Goal: Task Accomplishment & Management: Manage account settings

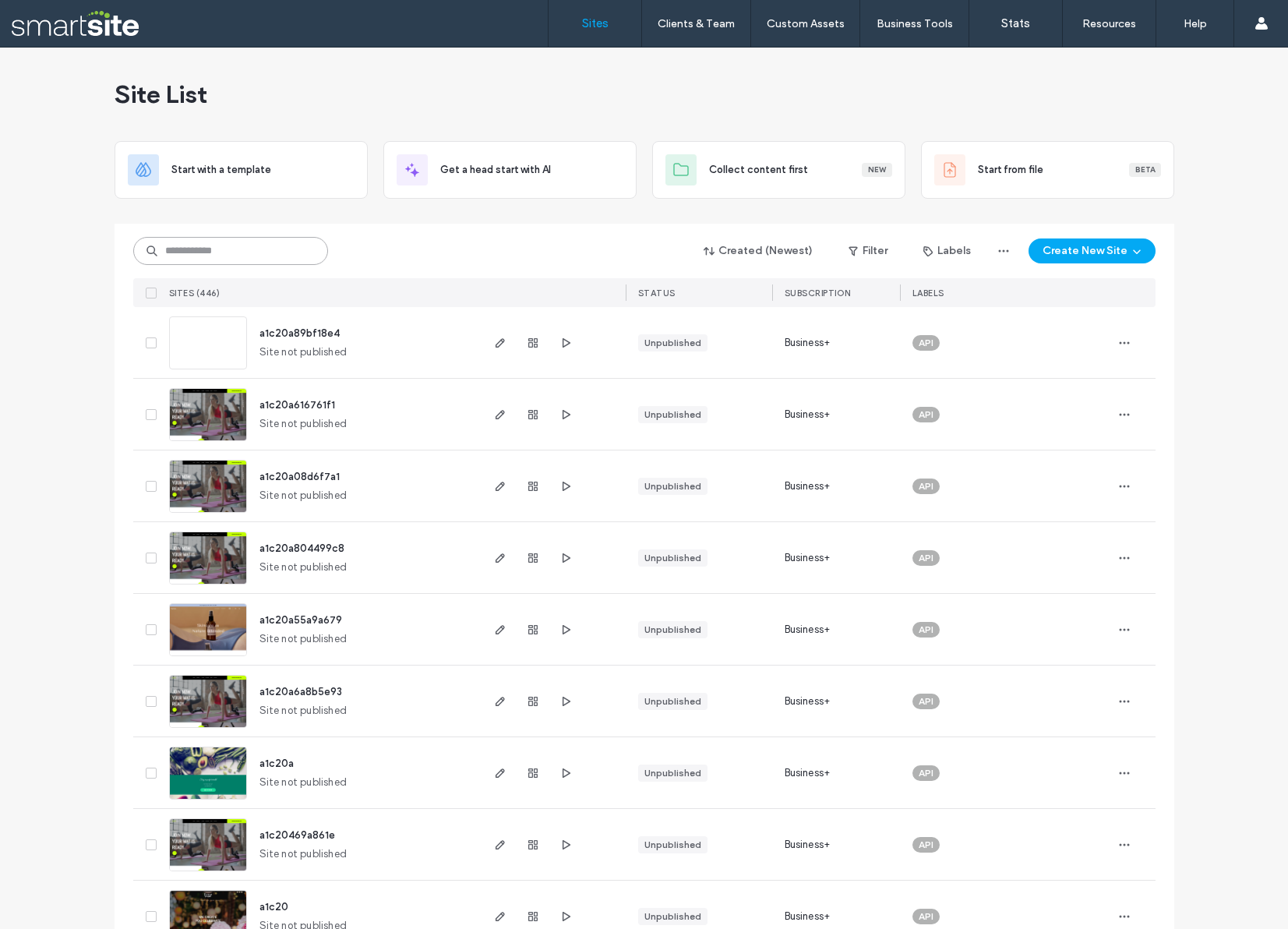
click at [226, 248] on input at bounding box center [230, 251] width 195 height 28
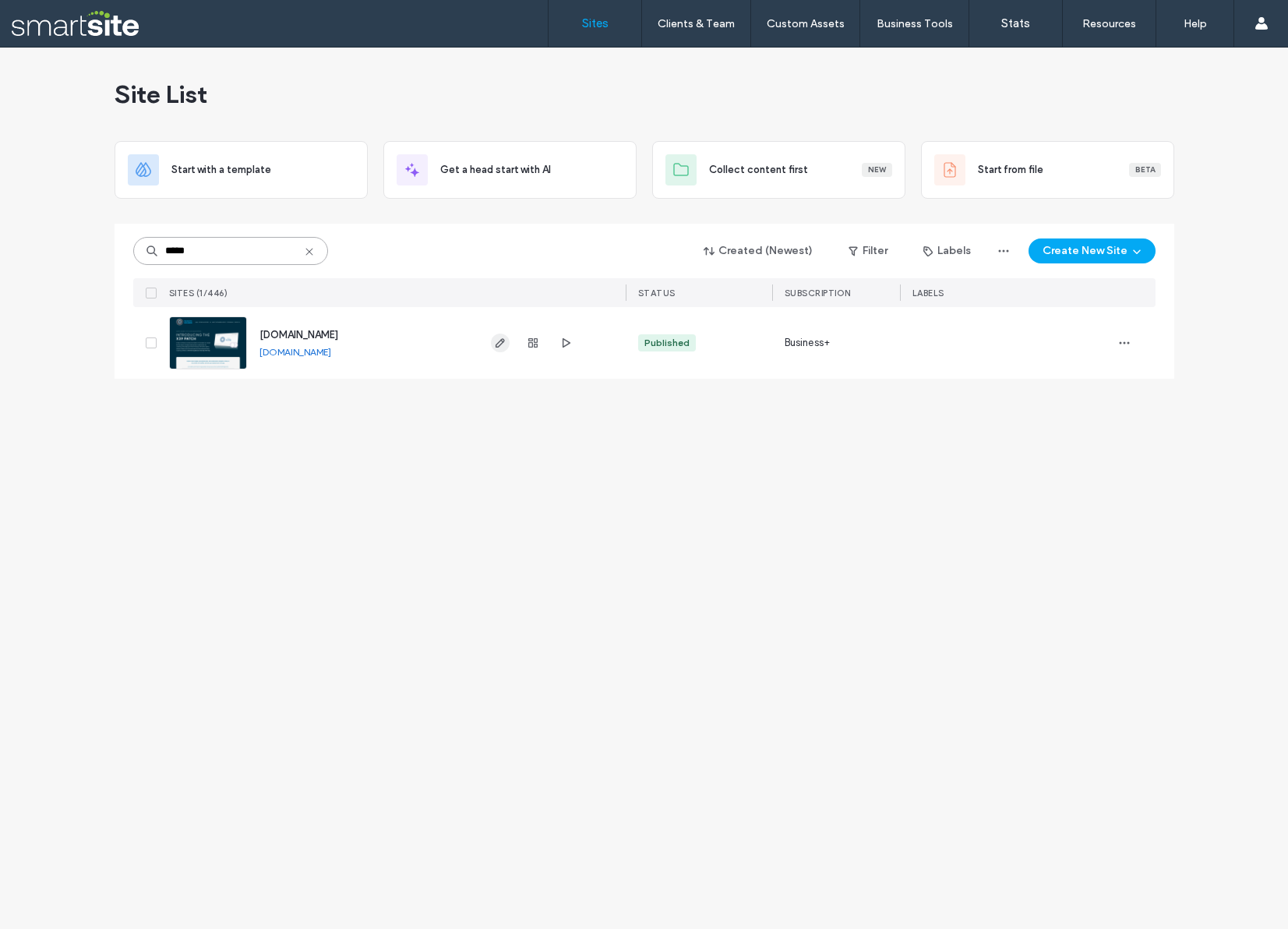
type input "*****"
click at [498, 340] on icon "button" at bounding box center [500, 343] width 13 height 13
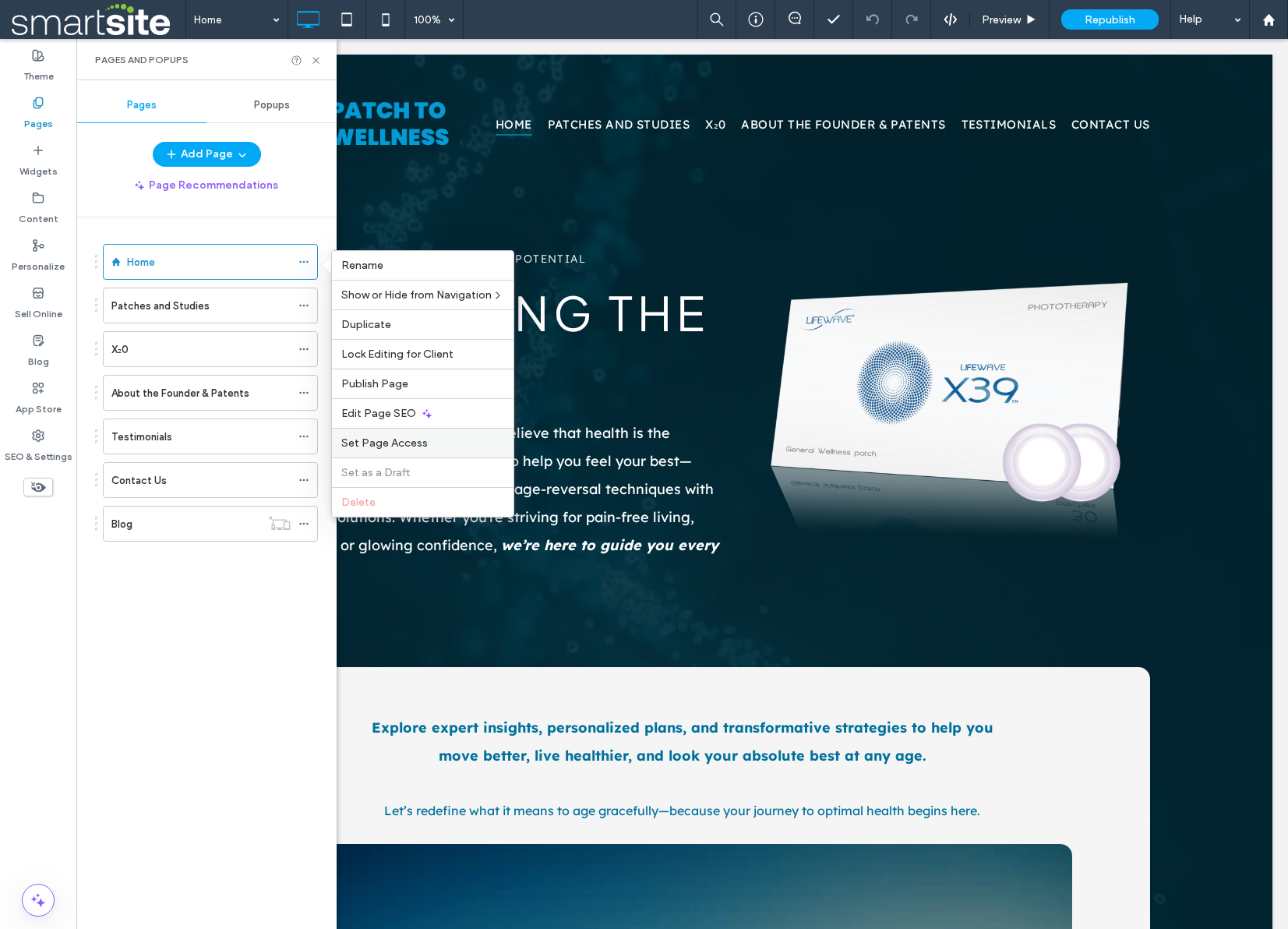
click at [389, 446] on span "Set Page Access" at bounding box center [384, 443] width 86 height 14
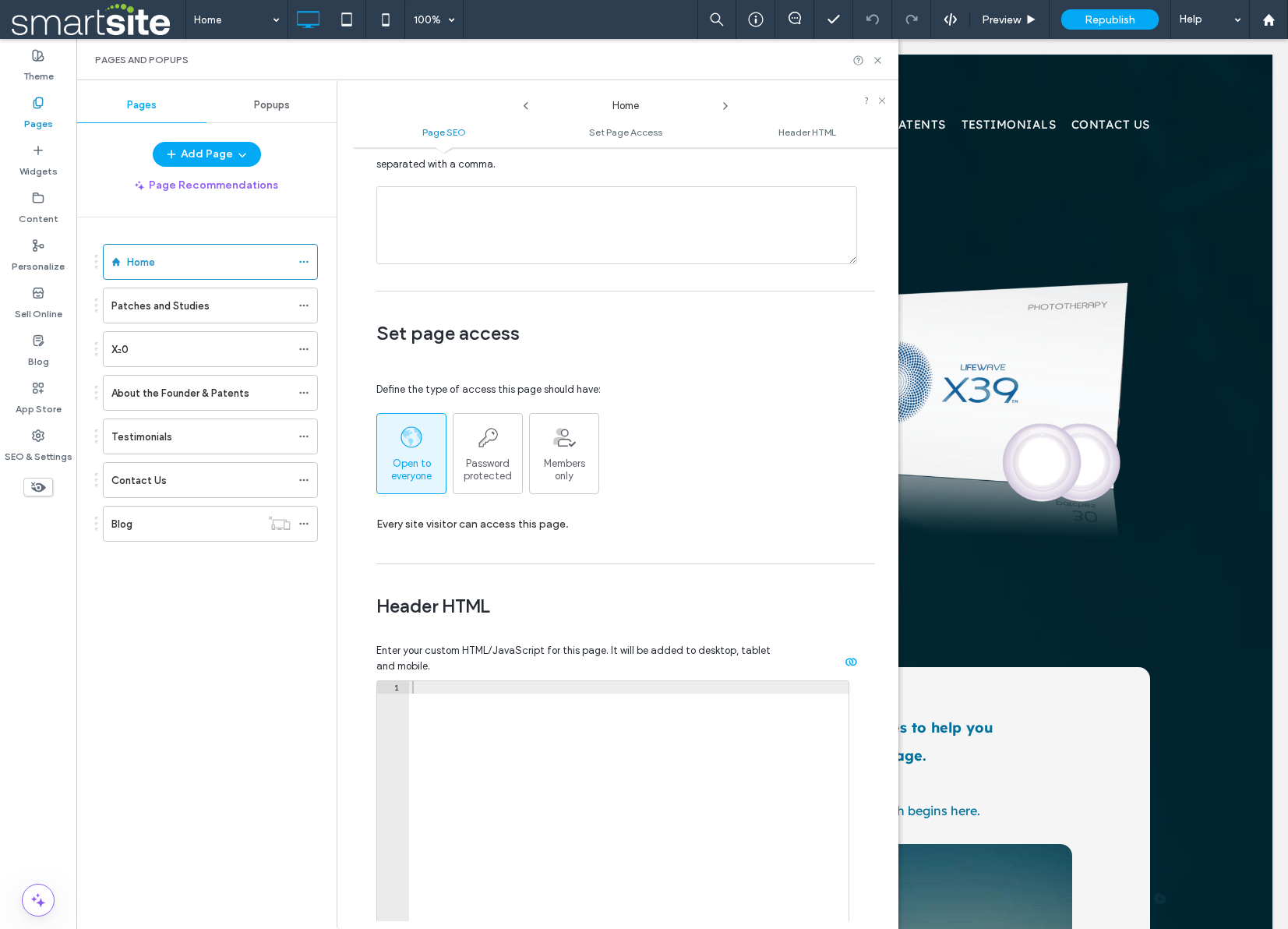
scroll to position [1016, 0]
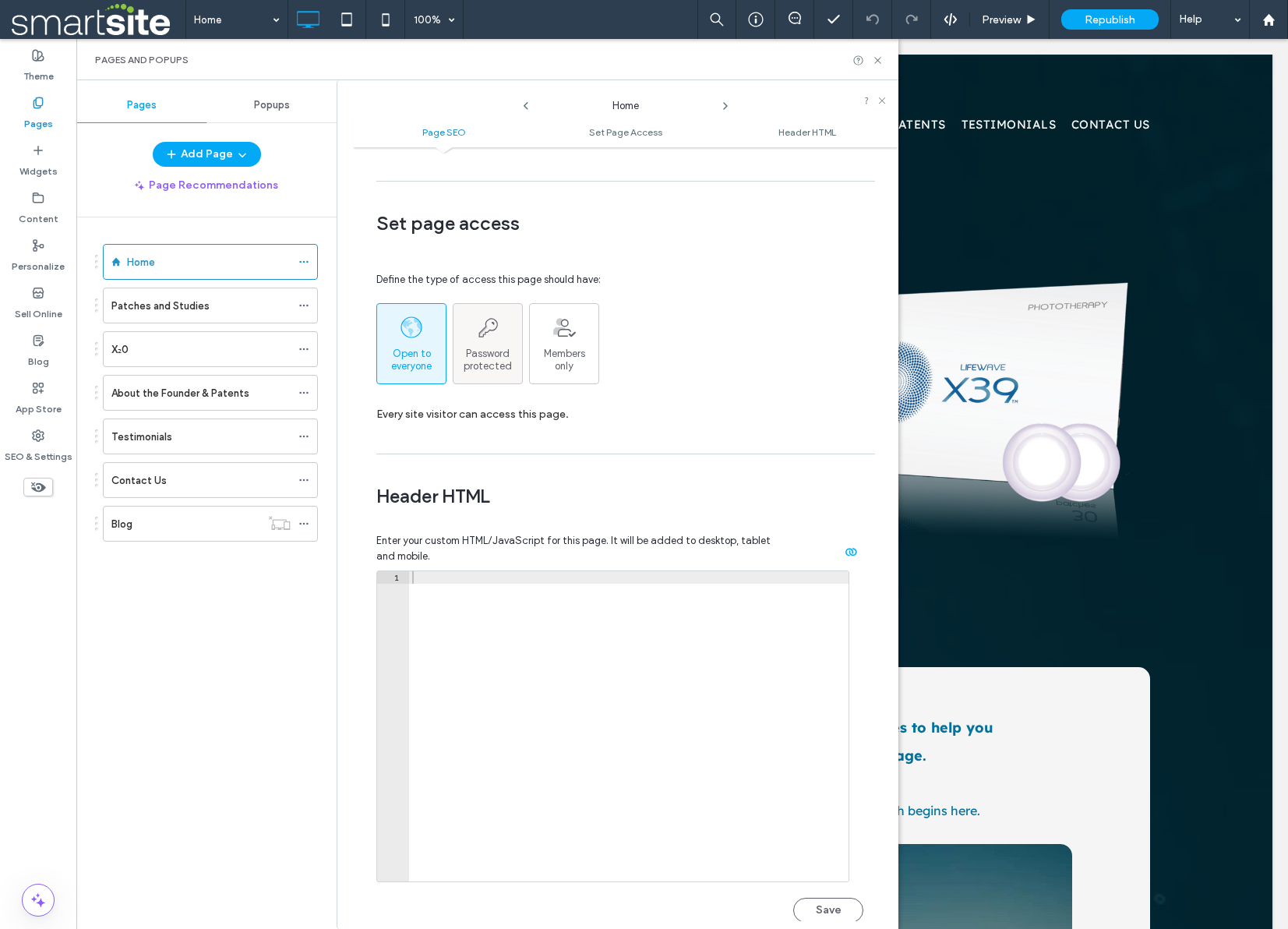
click at [480, 348] on span "Password protected" at bounding box center [488, 360] width 69 height 25
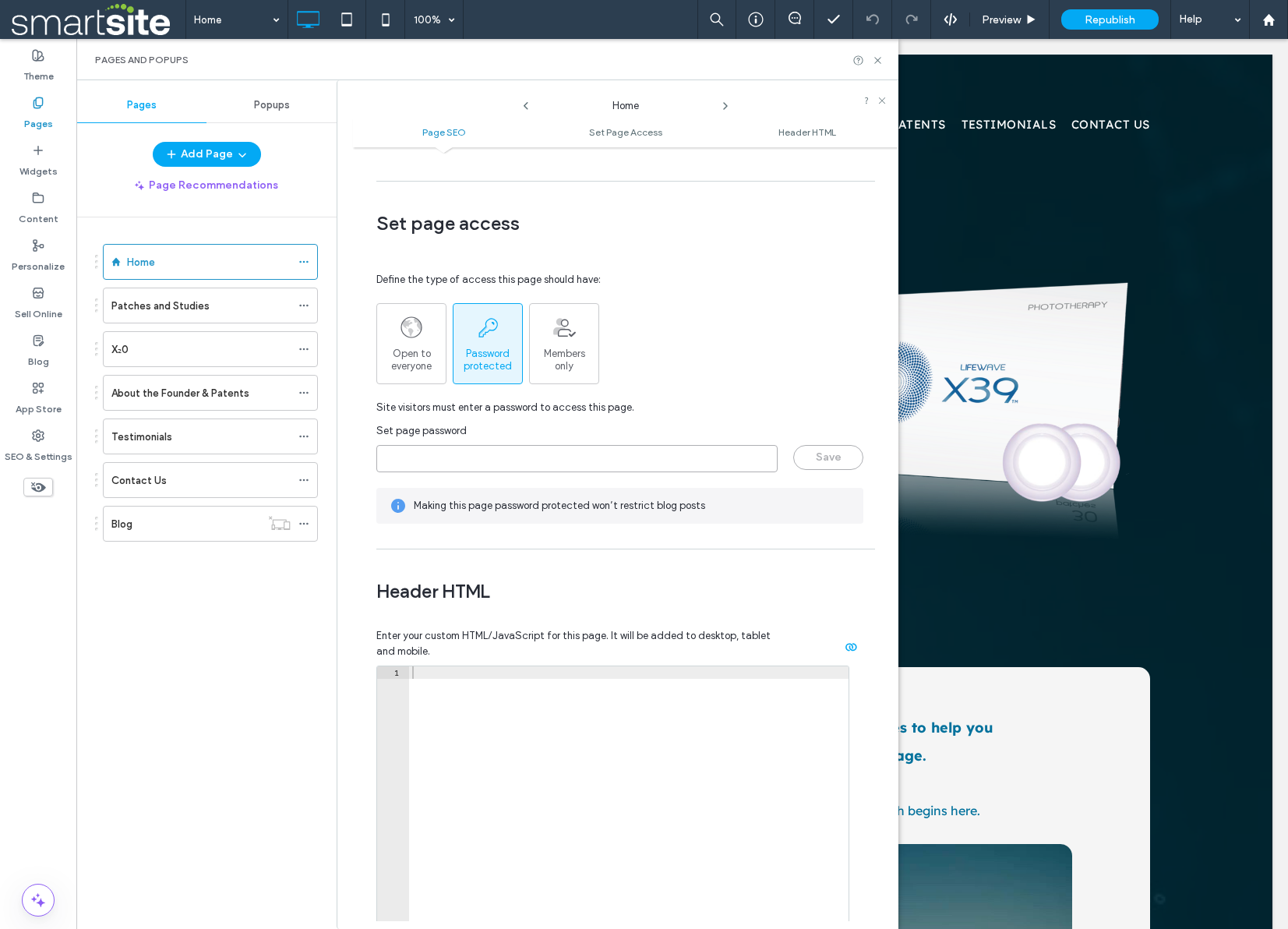
click at [425, 464] on input "page-password" at bounding box center [576, 459] width 401 height 27
type input "********"
click at [831, 463] on button "Save" at bounding box center [829, 457] width 70 height 25
click at [305, 304] on icon at bounding box center [304, 306] width 11 height 11
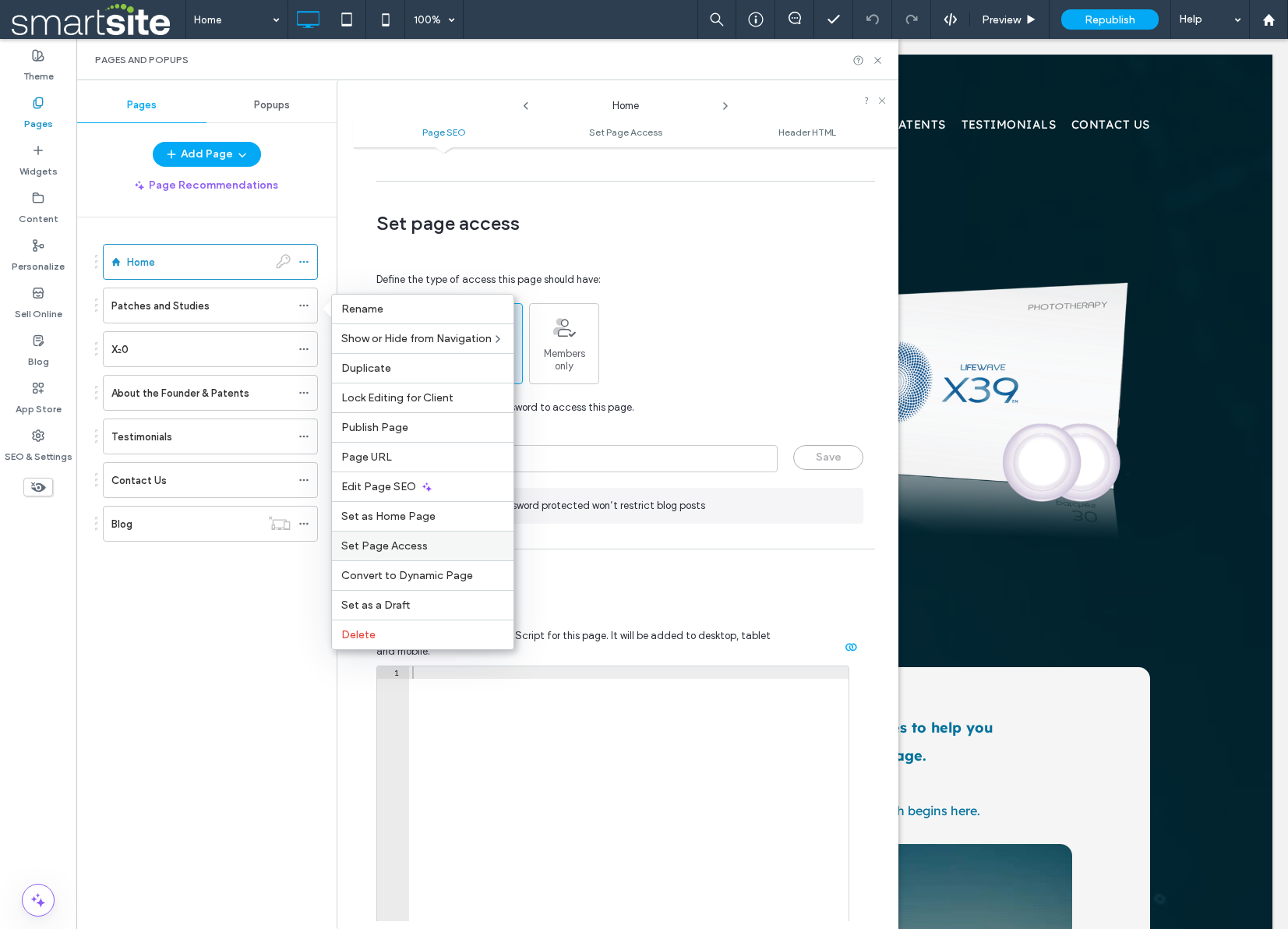
click at [401, 549] on span "Set Page Access" at bounding box center [384, 546] width 86 height 14
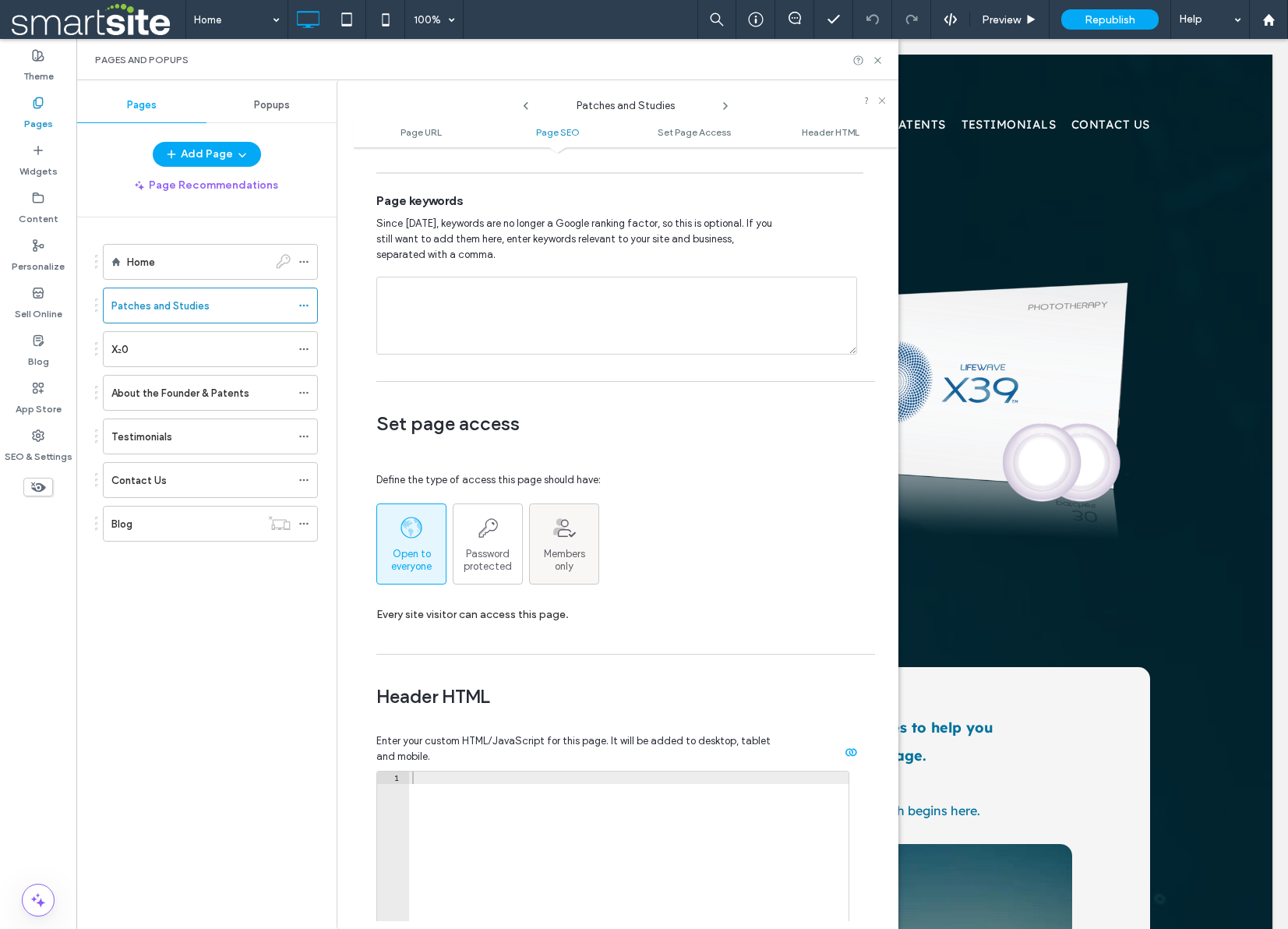
scroll to position [908, 0]
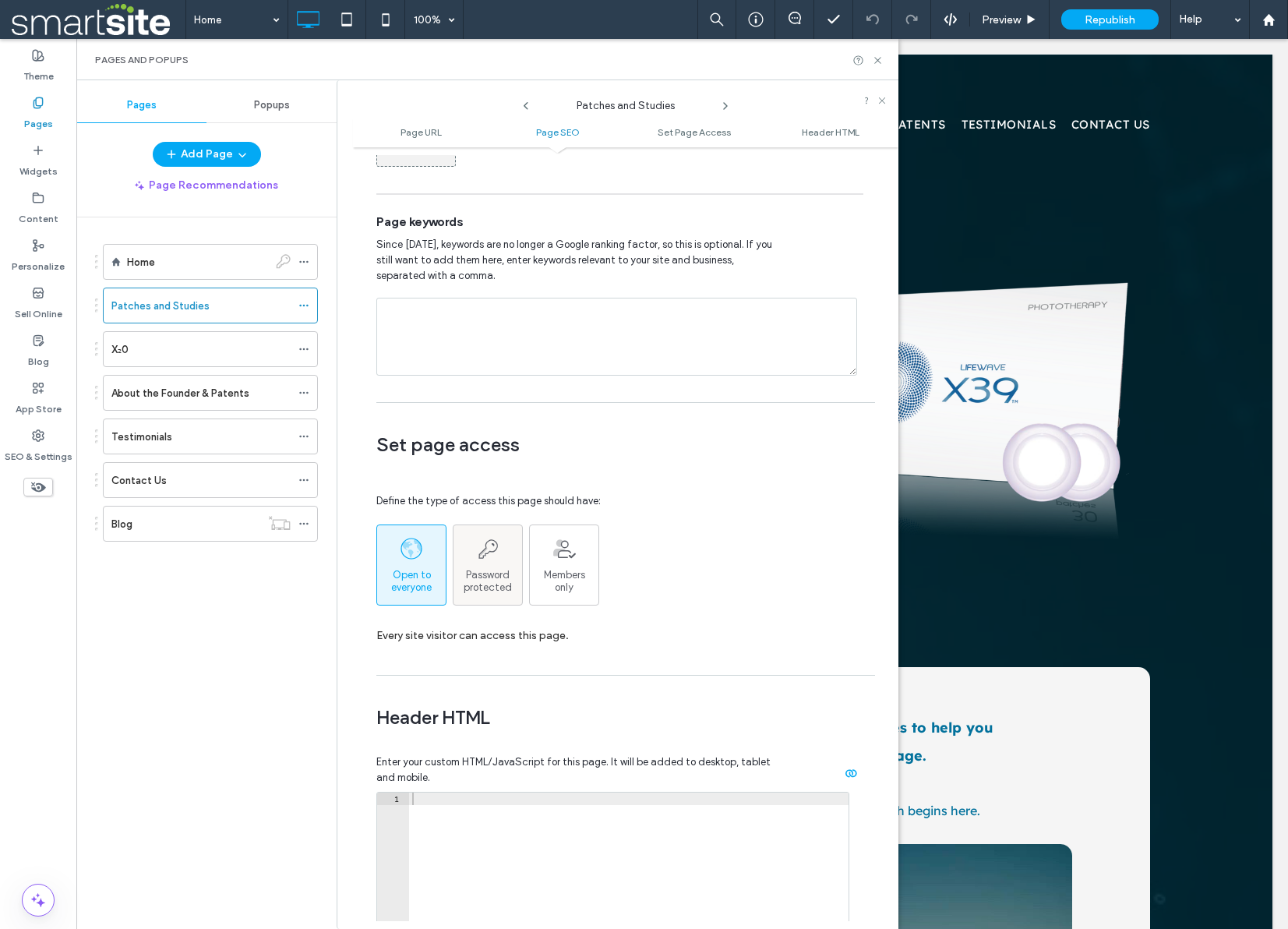
click at [490, 564] on div "Password protected" at bounding box center [488, 565] width 69 height 58
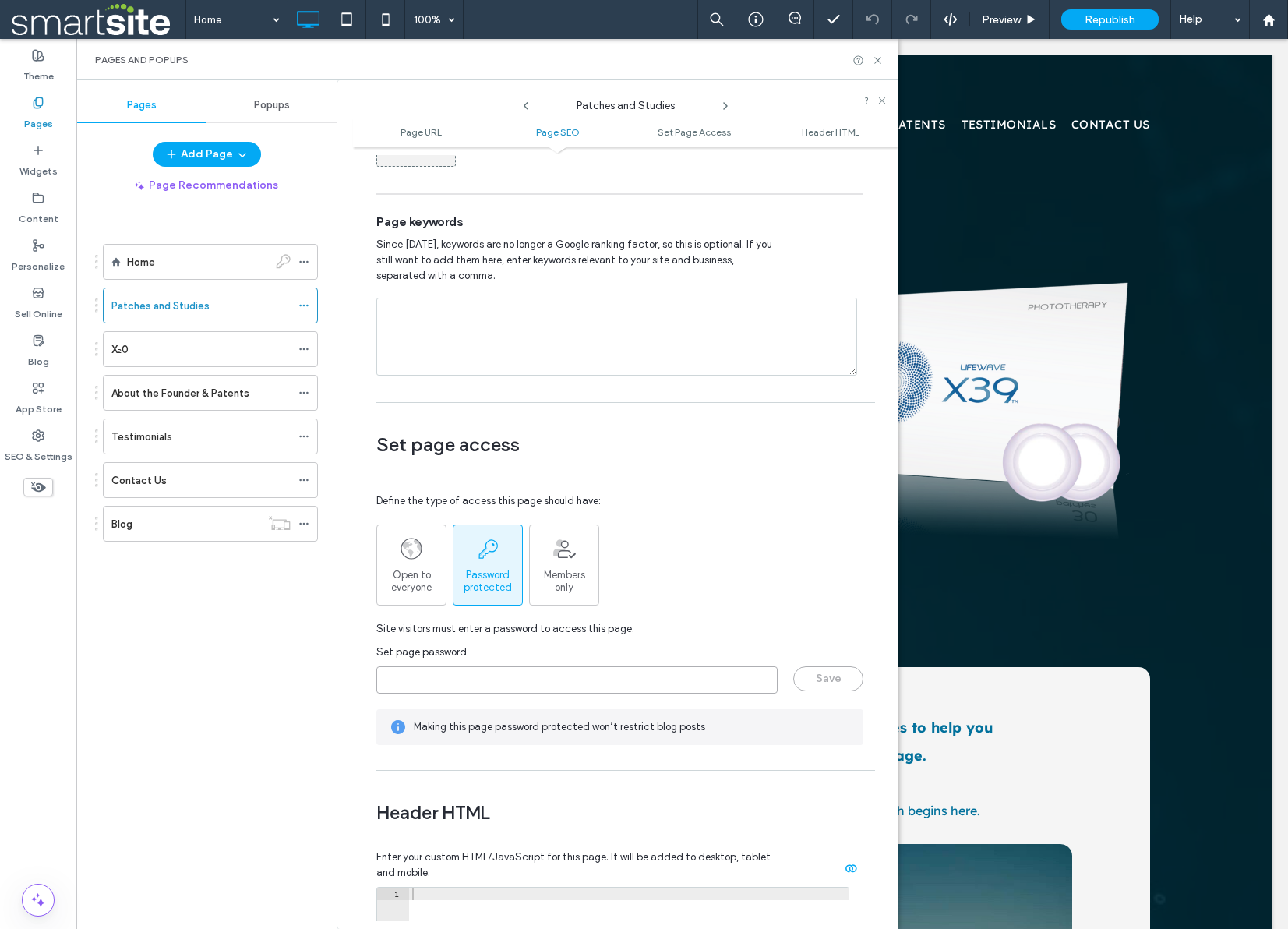
click at [554, 678] on input "page-password" at bounding box center [576, 680] width 401 height 27
type input "********"
click at [826, 680] on button "Save" at bounding box center [829, 678] width 70 height 25
click at [305, 346] on icon at bounding box center [304, 349] width 11 height 11
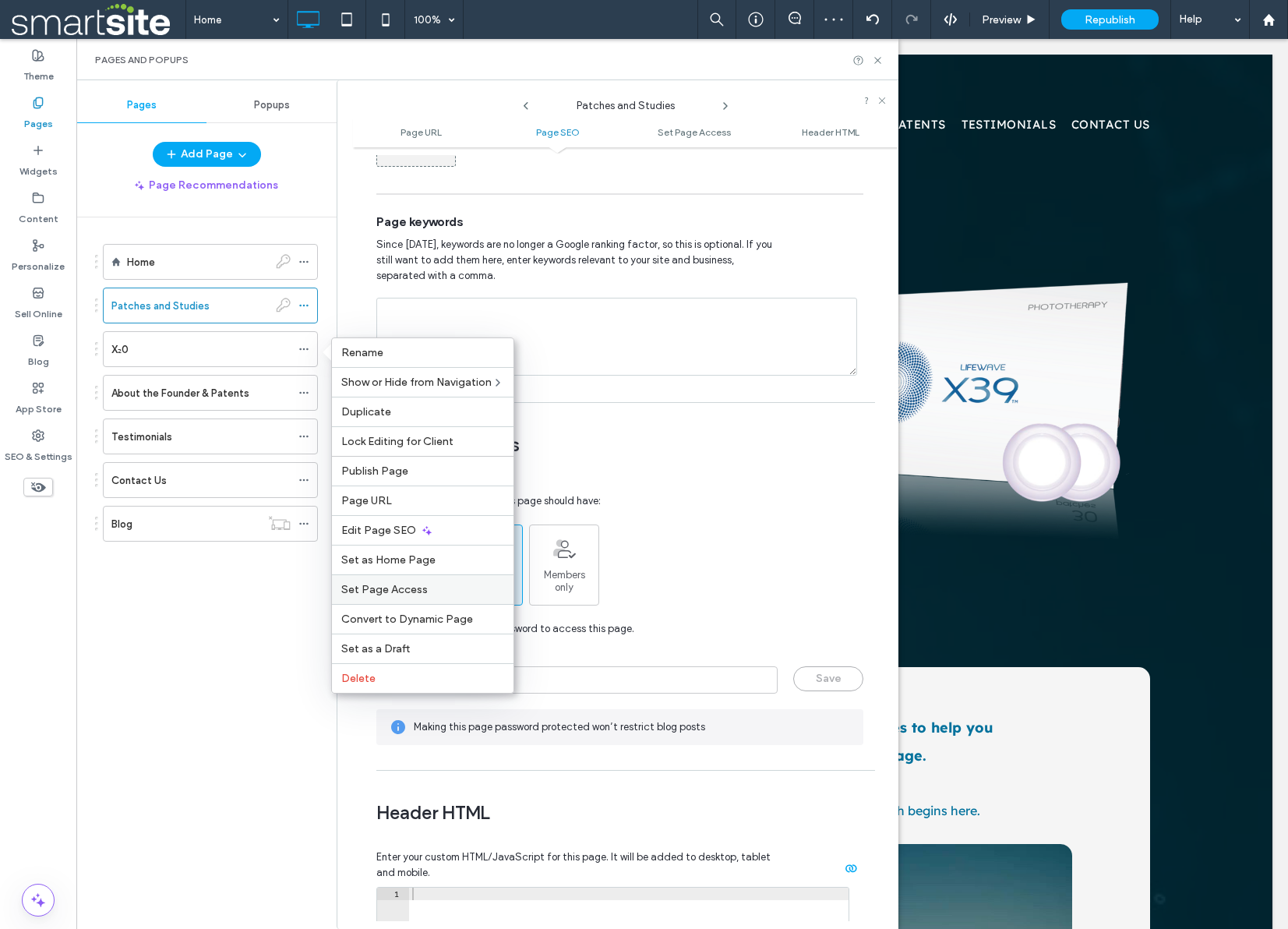
click at [399, 590] on span "Set Page Access" at bounding box center [384, 589] width 86 height 14
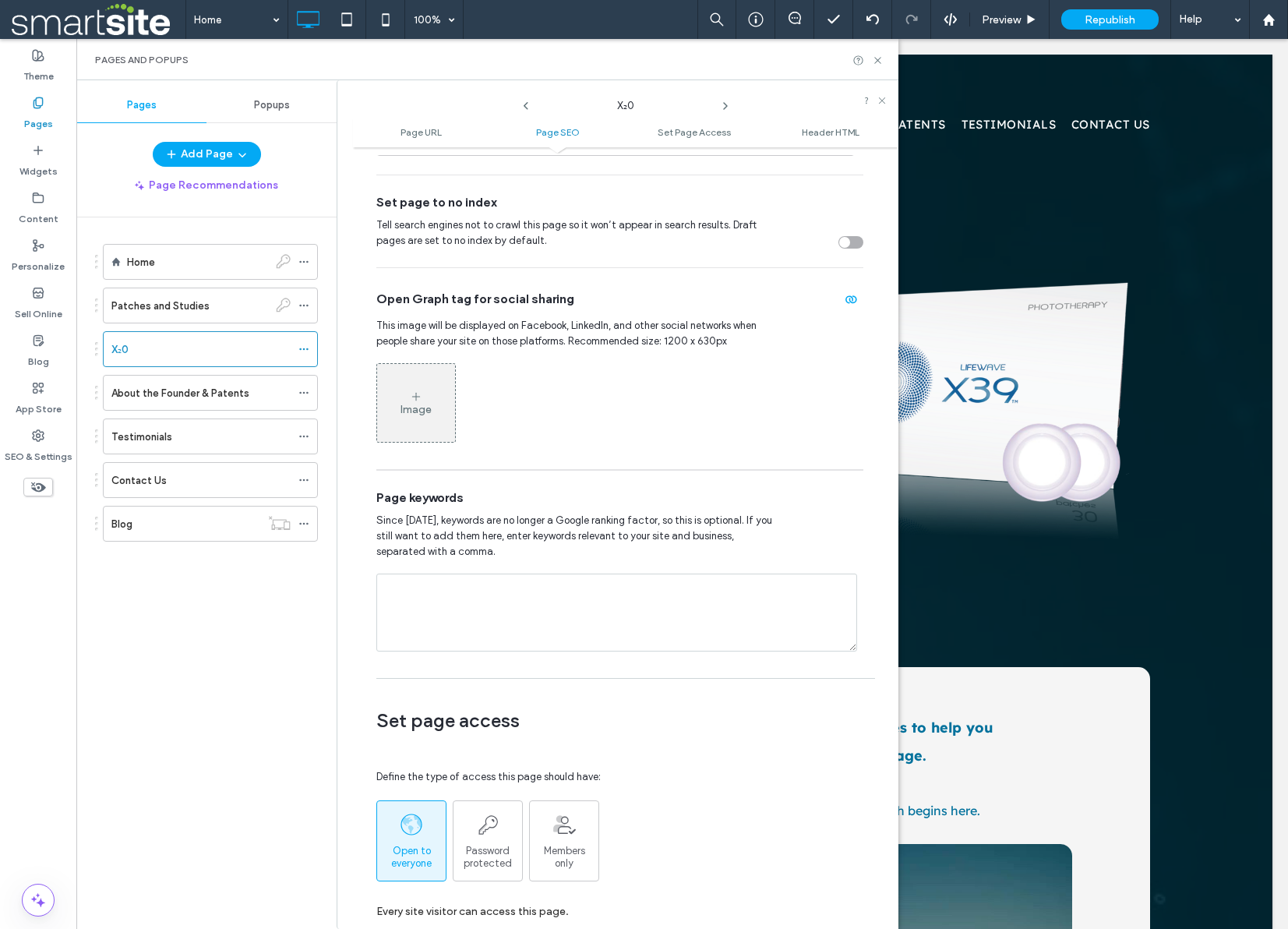
scroll to position [634, 0]
click at [487, 855] on span "Password protected" at bounding box center [488, 855] width 69 height 25
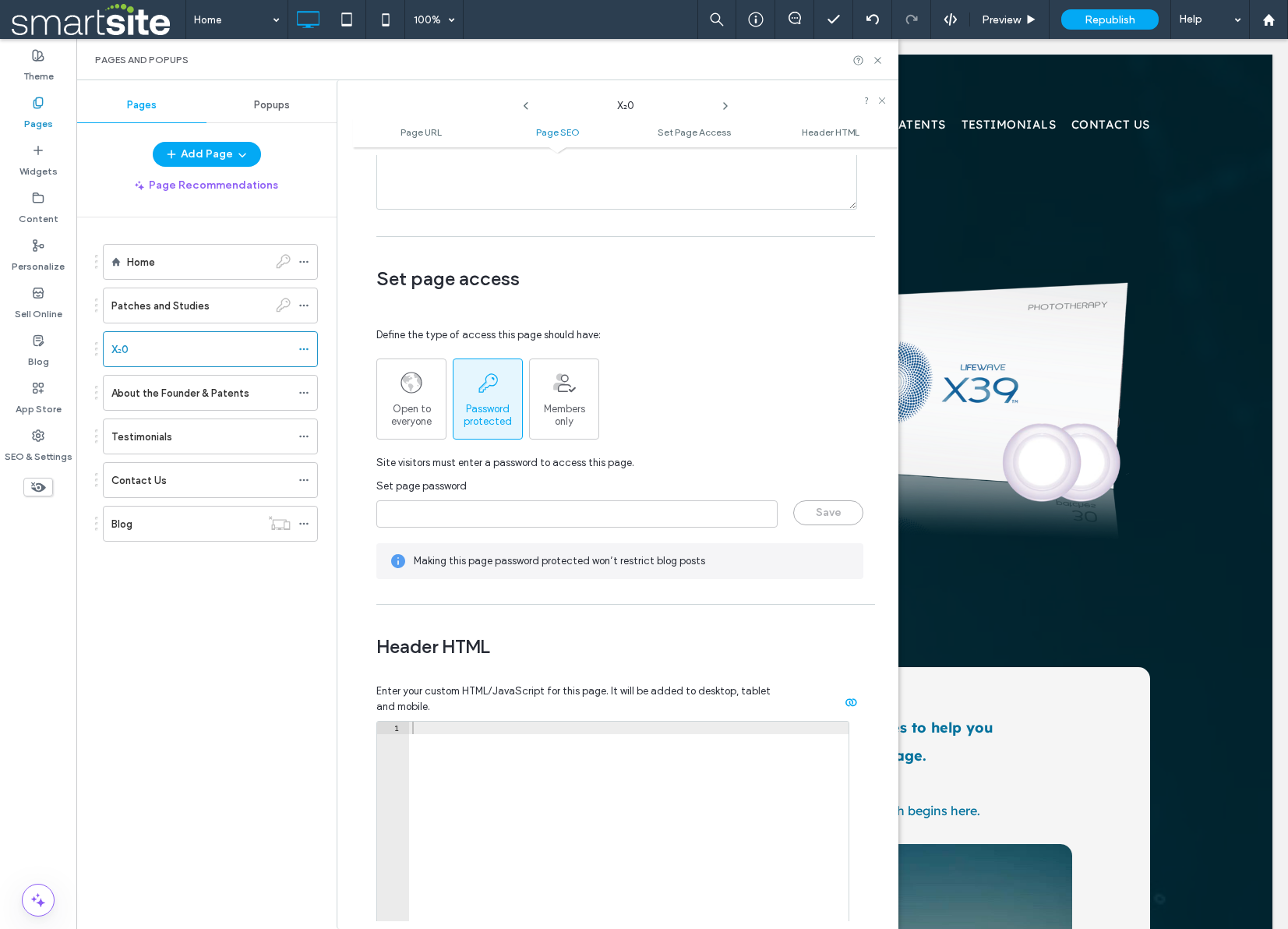
scroll to position [1076, 0]
click at [495, 516] on input "page-password" at bounding box center [576, 512] width 401 height 27
type input "********"
click at [830, 510] on button "Save" at bounding box center [829, 509] width 70 height 25
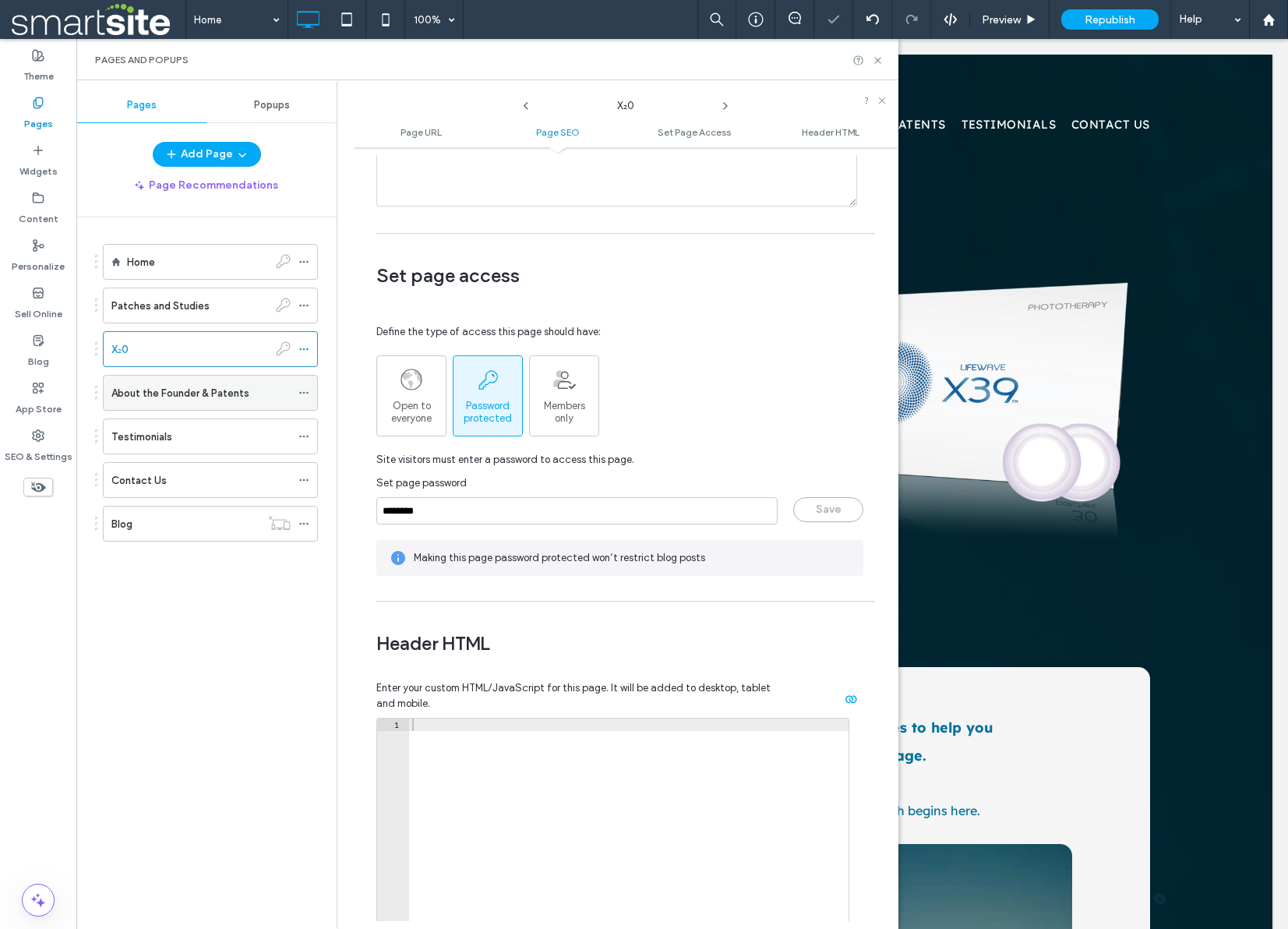
click at [306, 391] on icon at bounding box center [304, 393] width 11 height 11
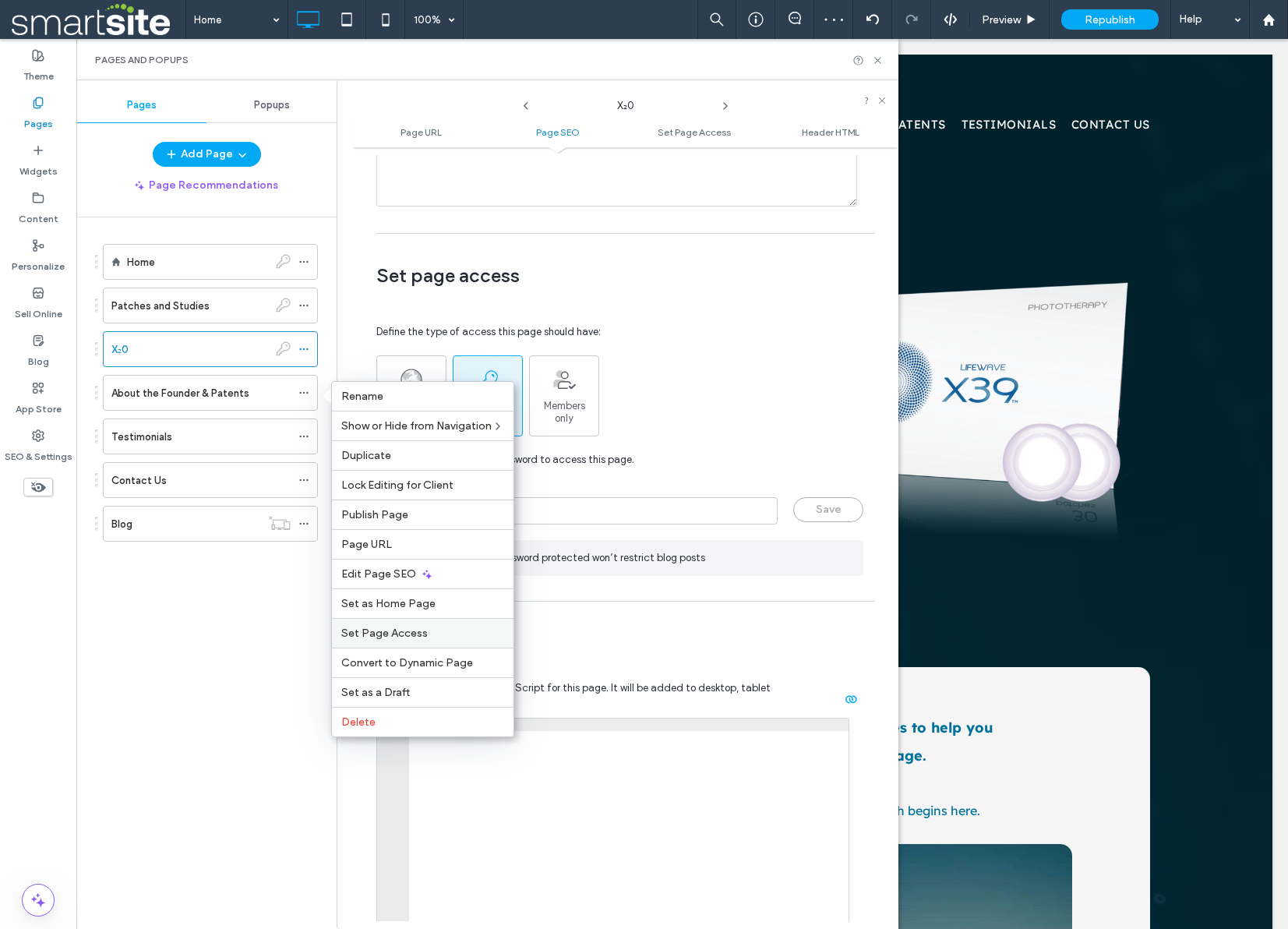
click at [374, 629] on span "Set Page Access" at bounding box center [384, 633] width 86 height 14
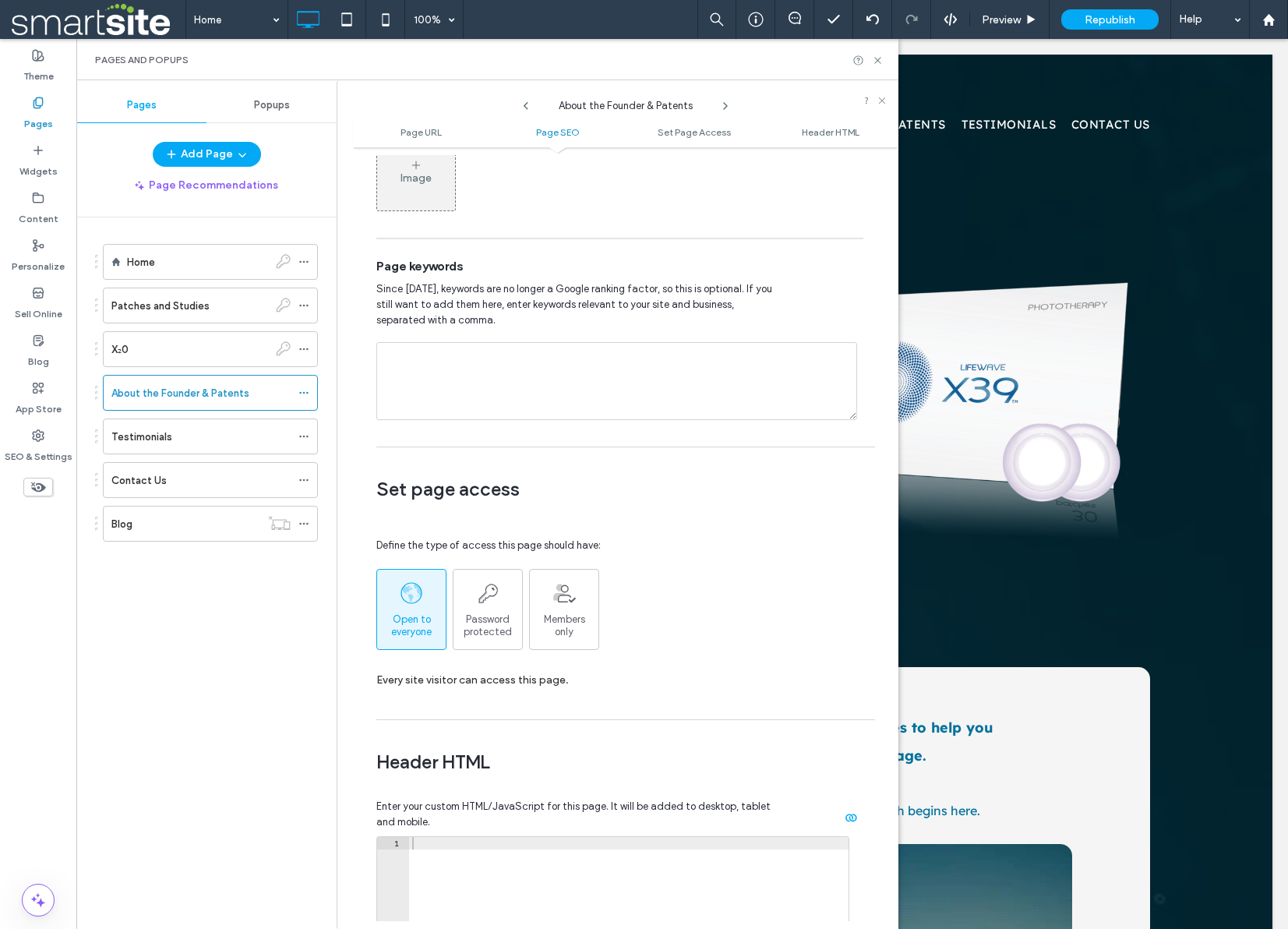
scroll to position [868, 0]
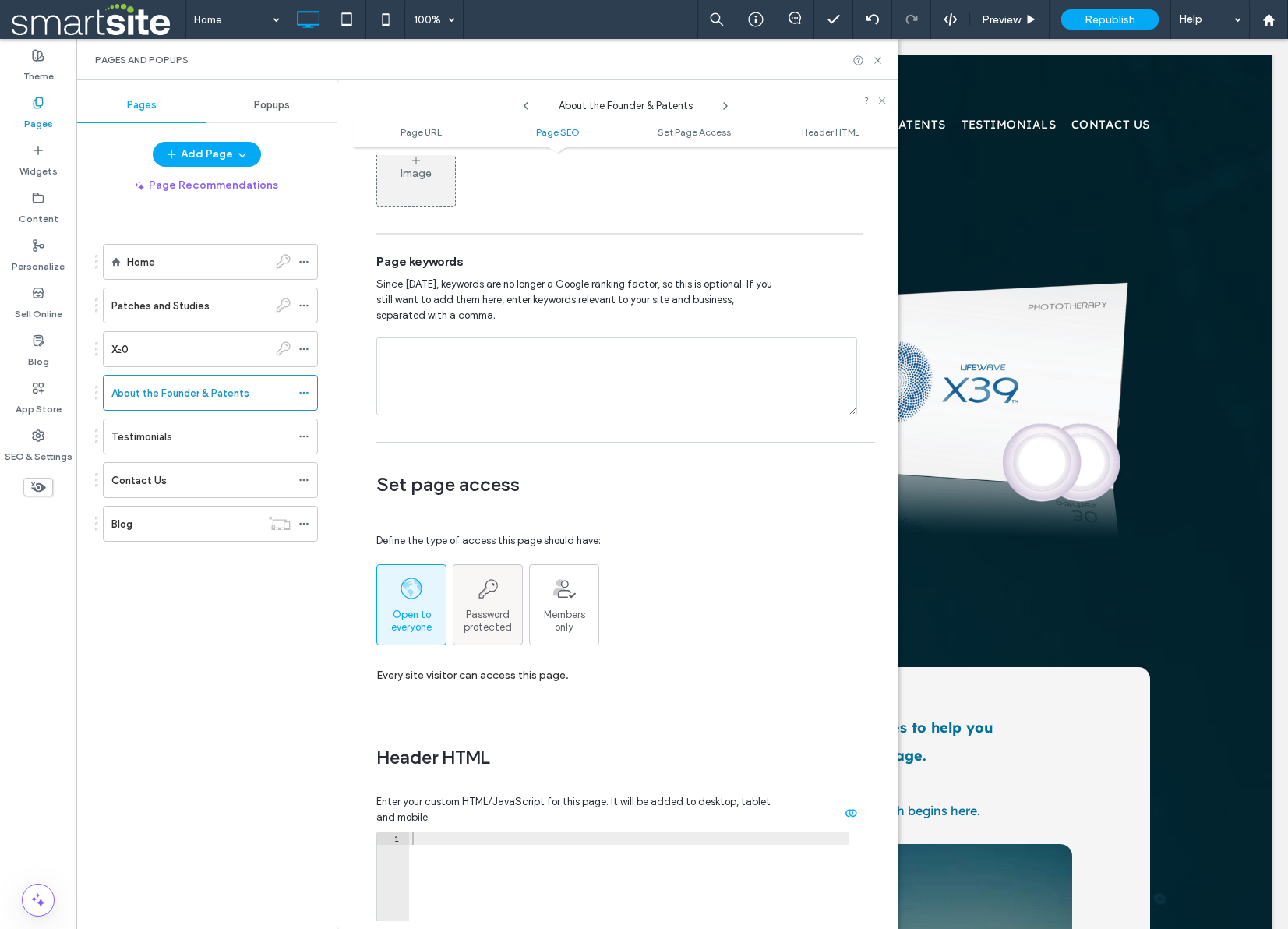
click at [492, 618] on span "Password protected" at bounding box center [488, 621] width 69 height 25
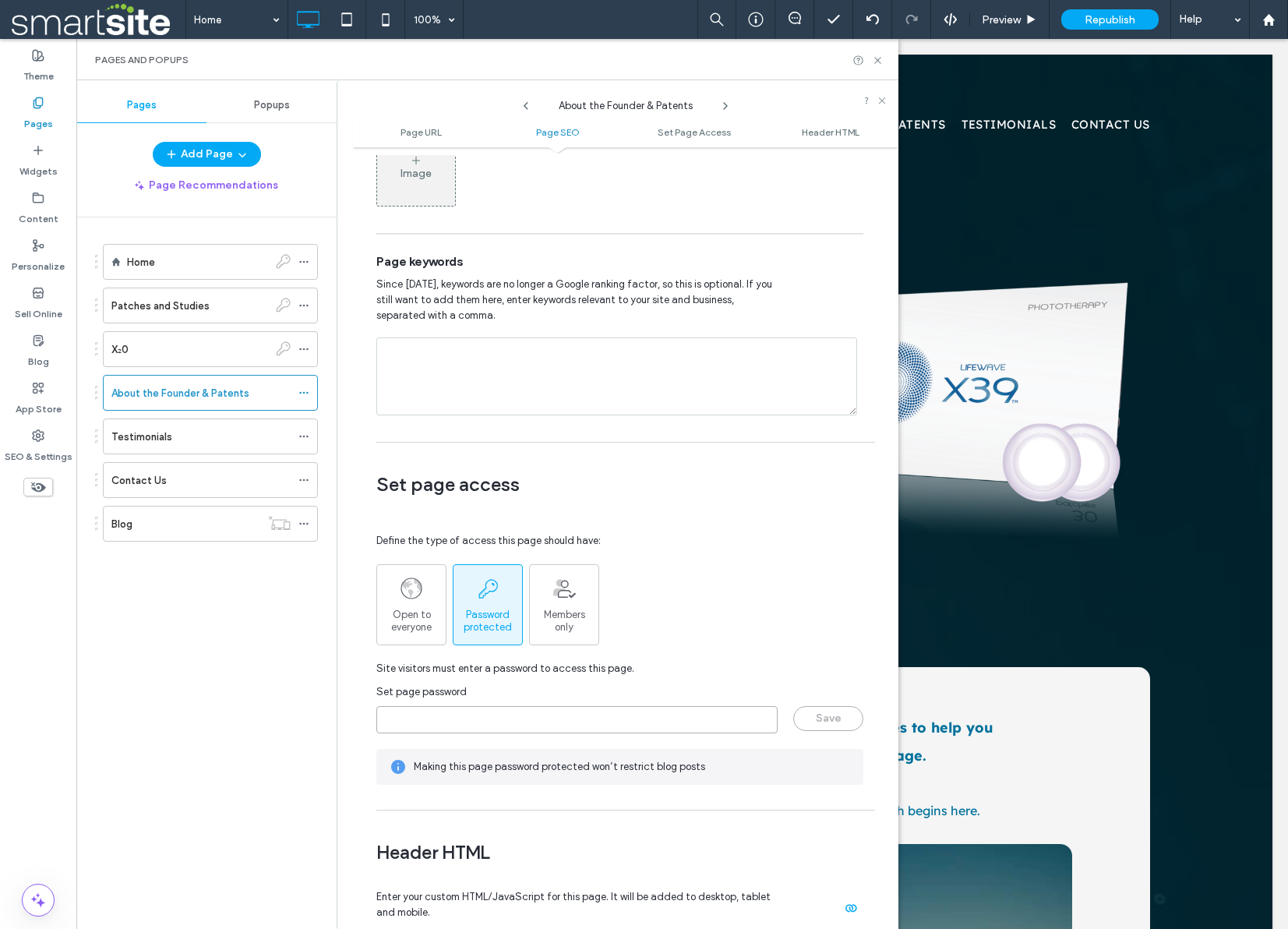
click at [484, 726] on input "page-password" at bounding box center [576, 720] width 401 height 27
type input "********"
click at [822, 720] on button "Save" at bounding box center [829, 718] width 70 height 25
click at [302, 433] on icon at bounding box center [304, 436] width 11 height 11
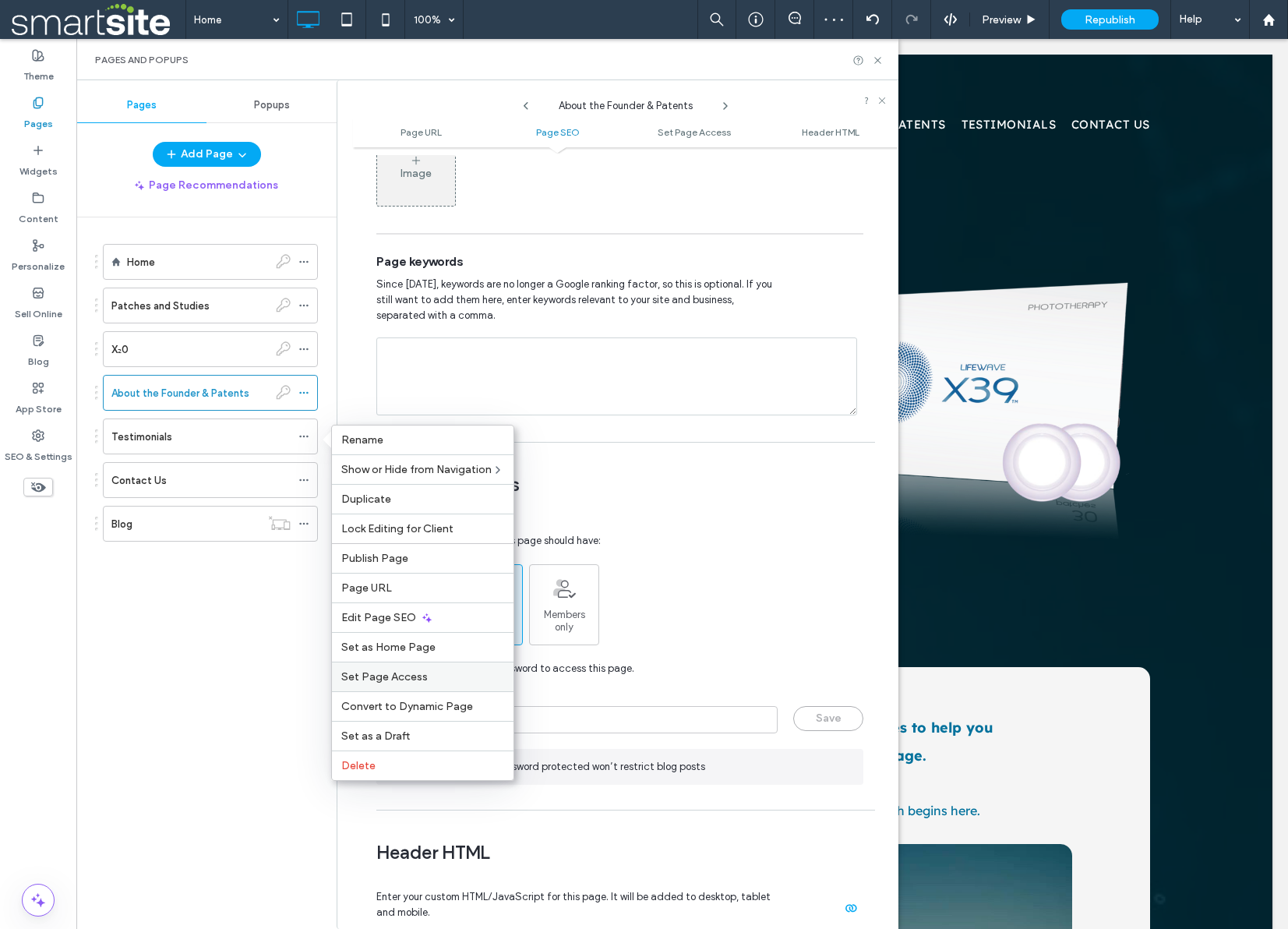
click at [402, 675] on span "Set Page Access" at bounding box center [384, 677] width 86 height 14
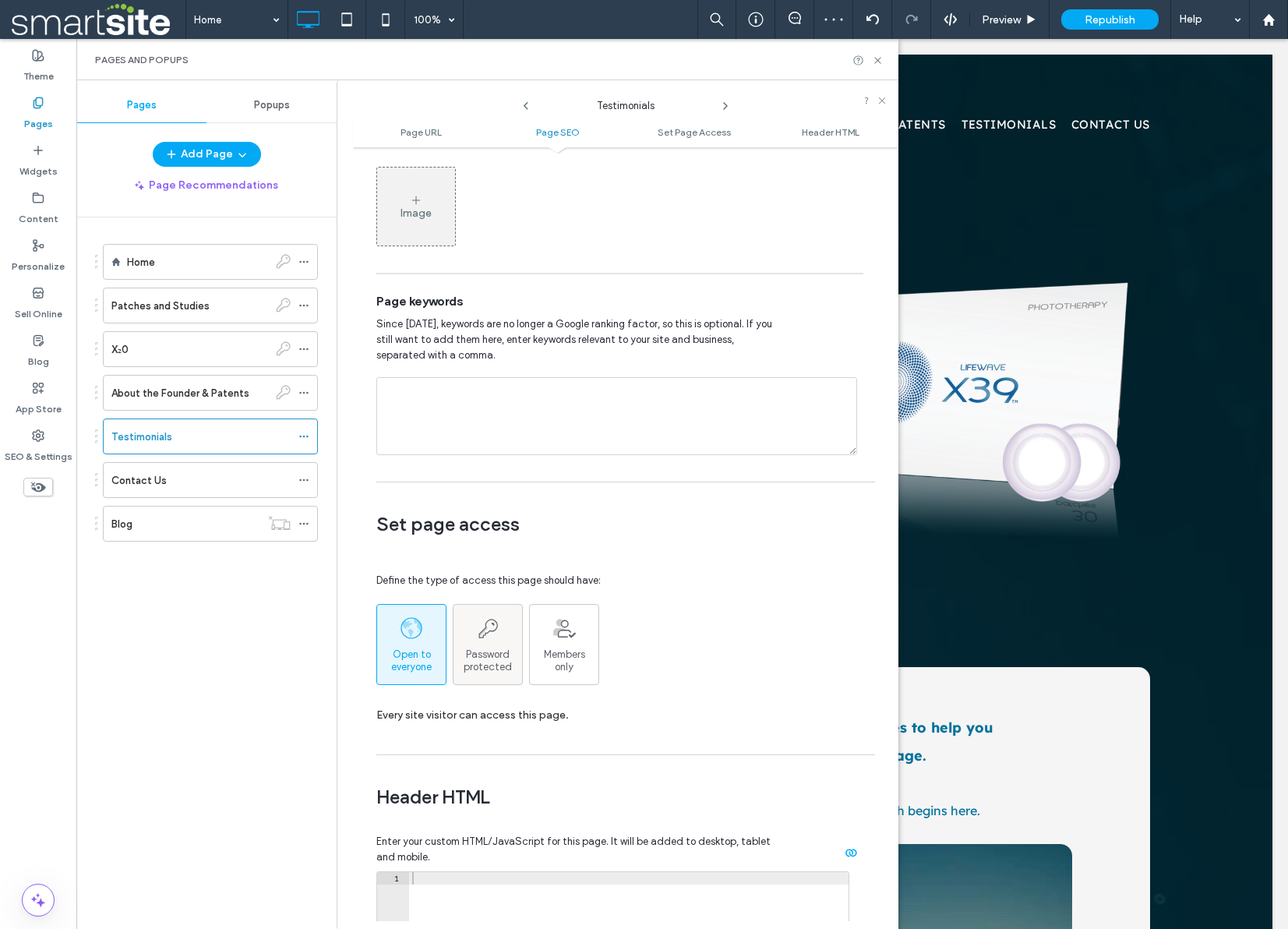
scroll to position [831, 0]
click at [482, 653] on span "Password protected" at bounding box center [488, 658] width 69 height 25
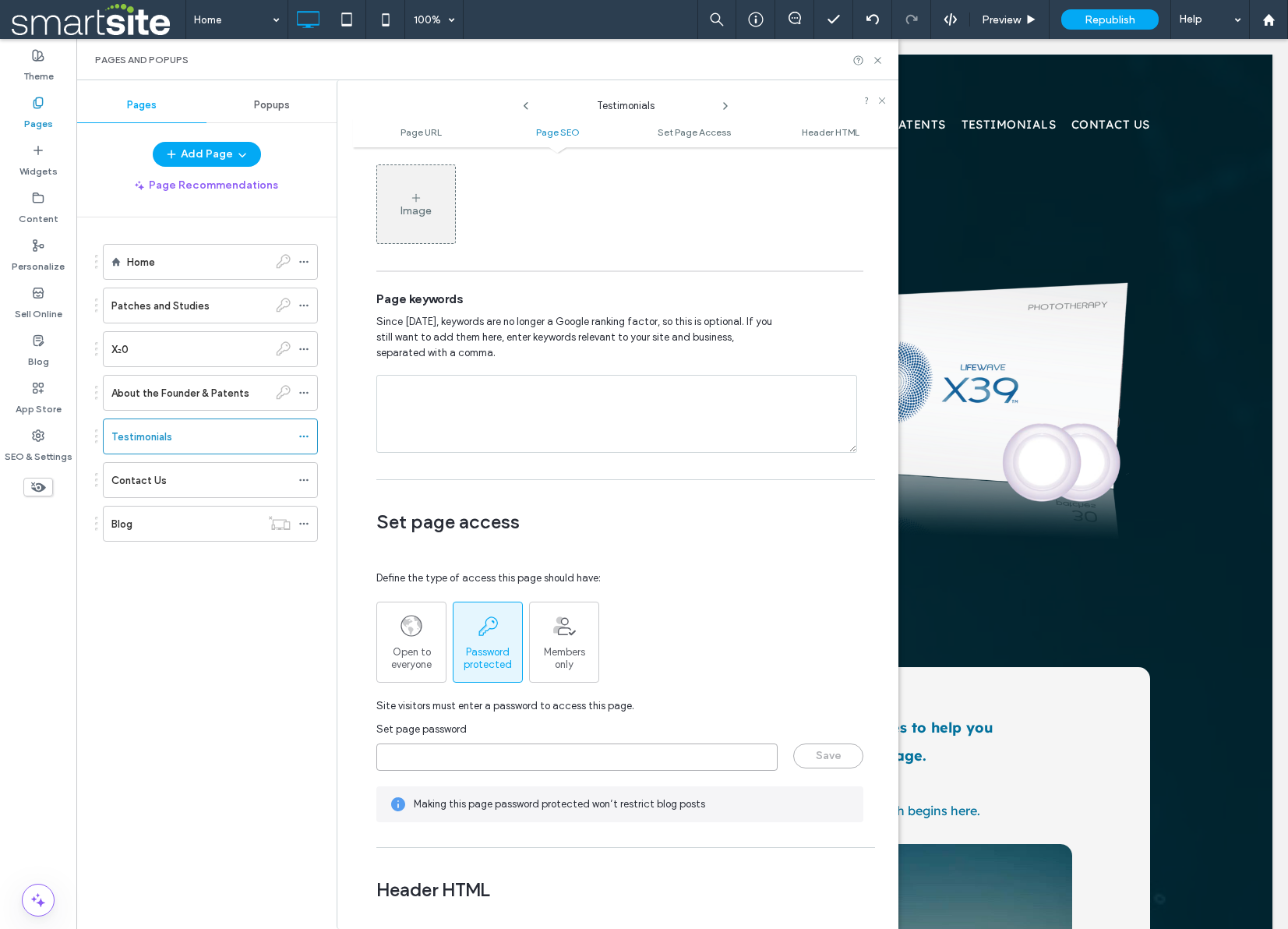
click at [476, 762] on input "page-password" at bounding box center [576, 757] width 401 height 27
type input "********"
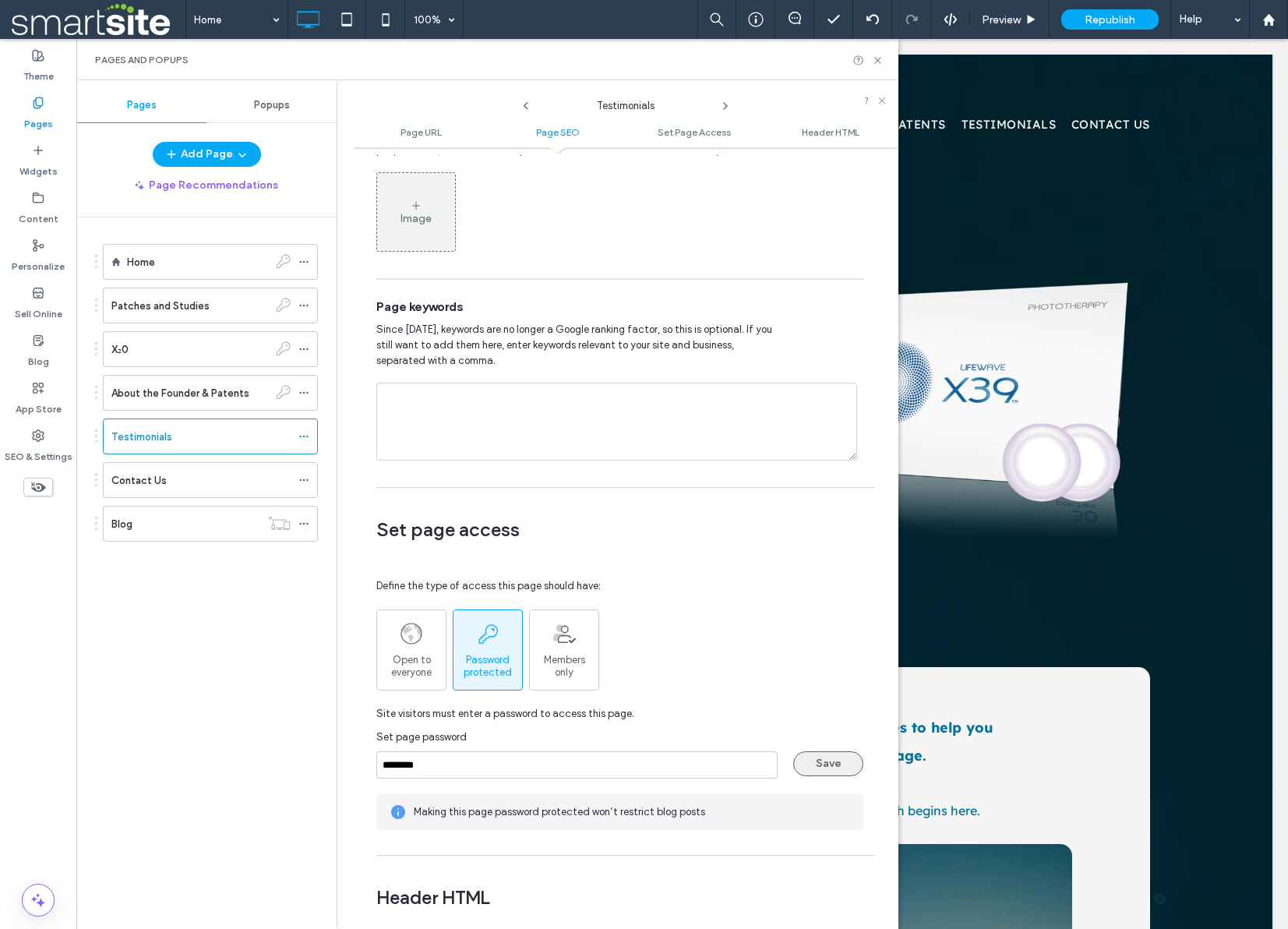
click at [820, 756] on button "Save" at bounding box center [829, 763] width 70 height 25
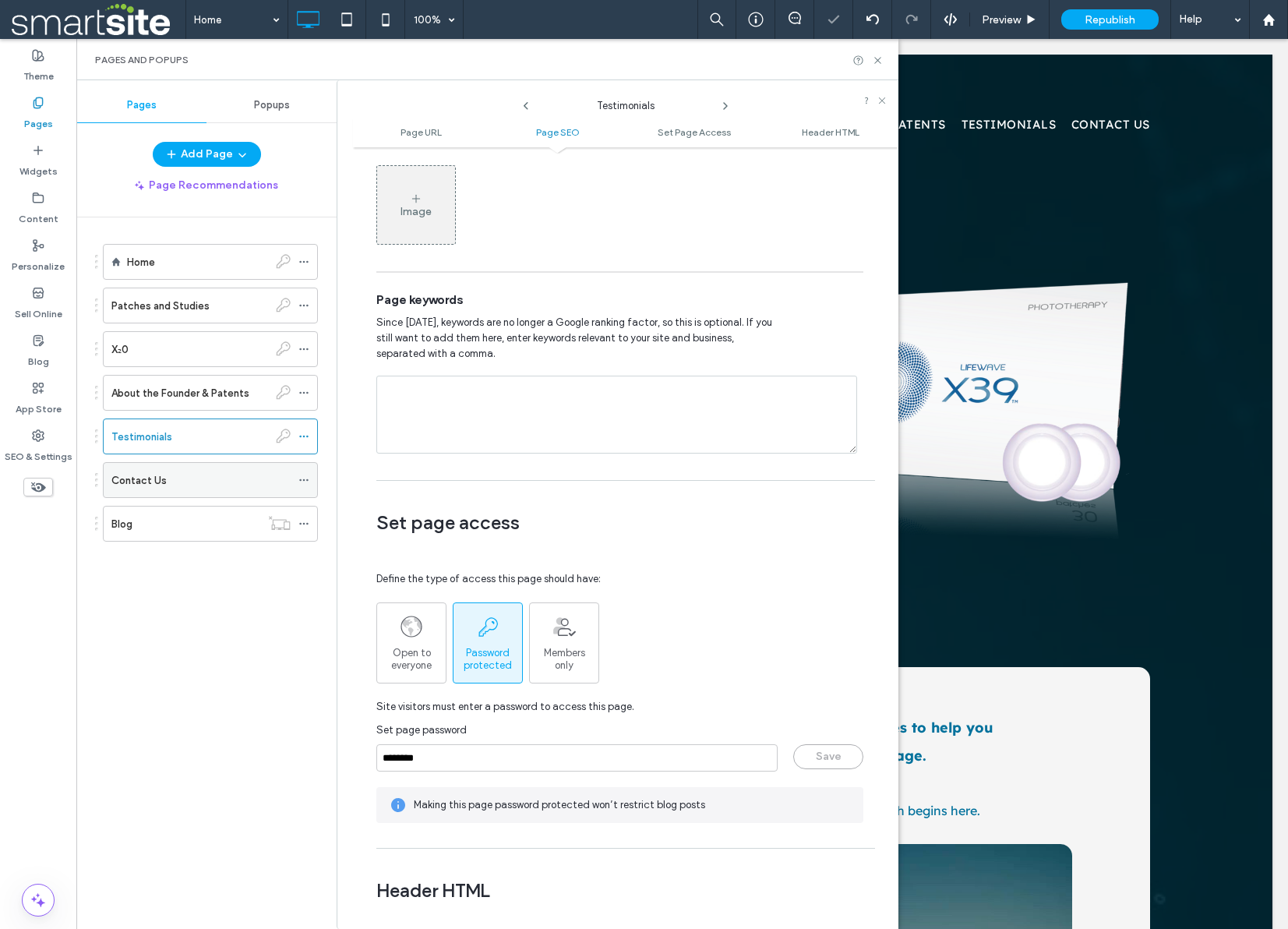
click at [299, 477] on icon at bounding box center [304, 481] width 11 height 11
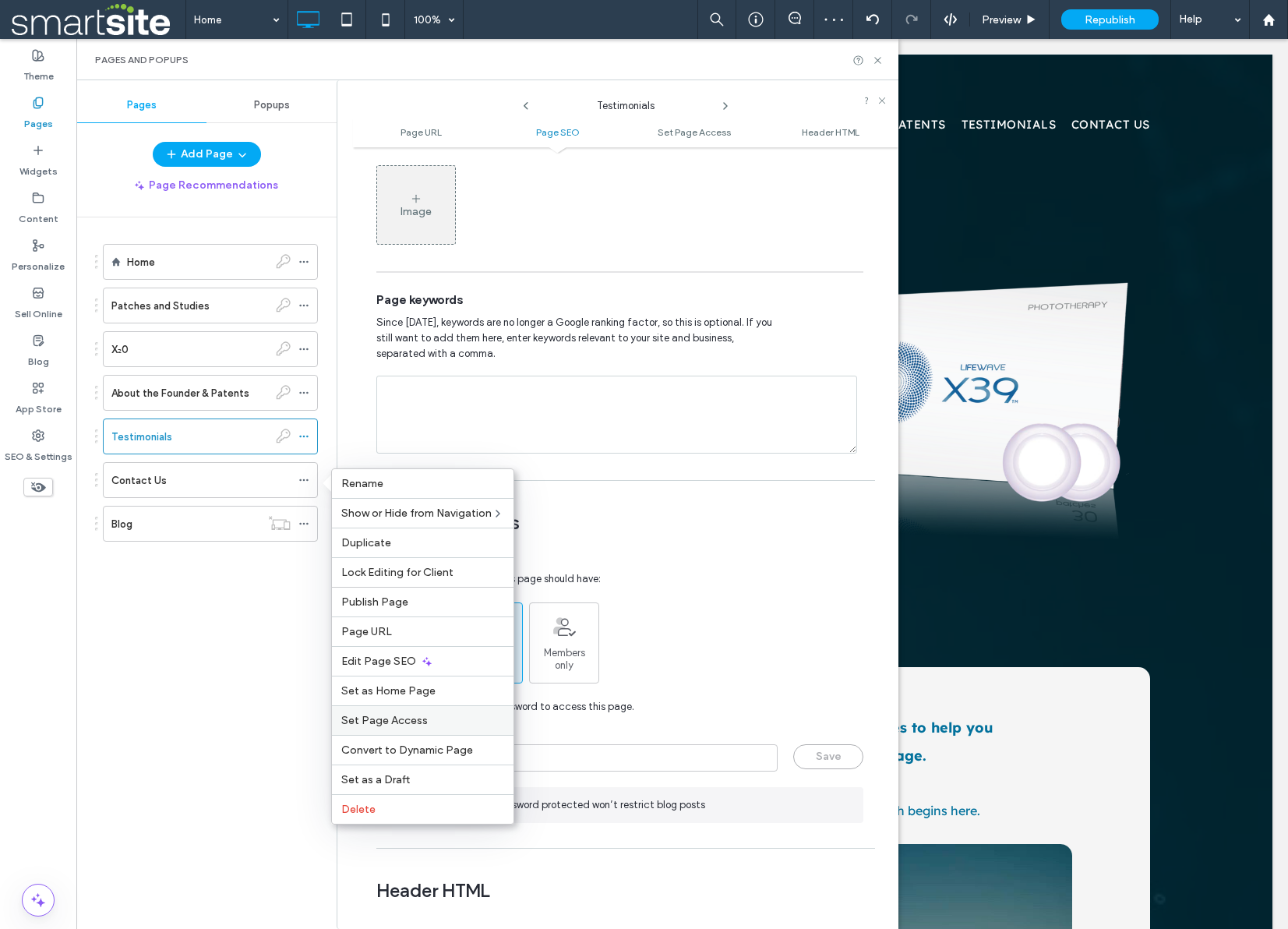
click at [419, 715] on span "Set Page Access" at bounding box center [384, 721] width 86 height 14
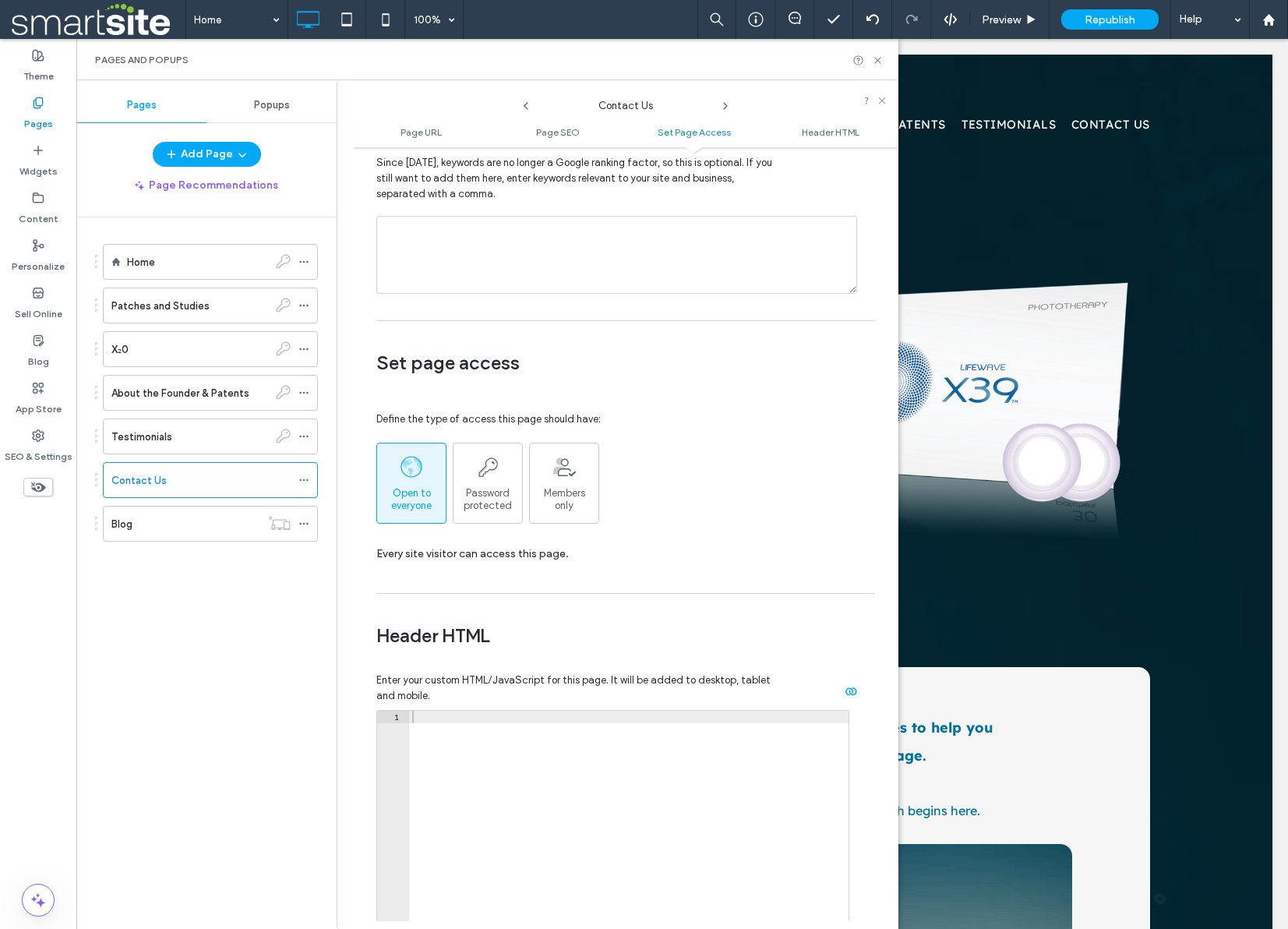
scroll to position [968, 0]
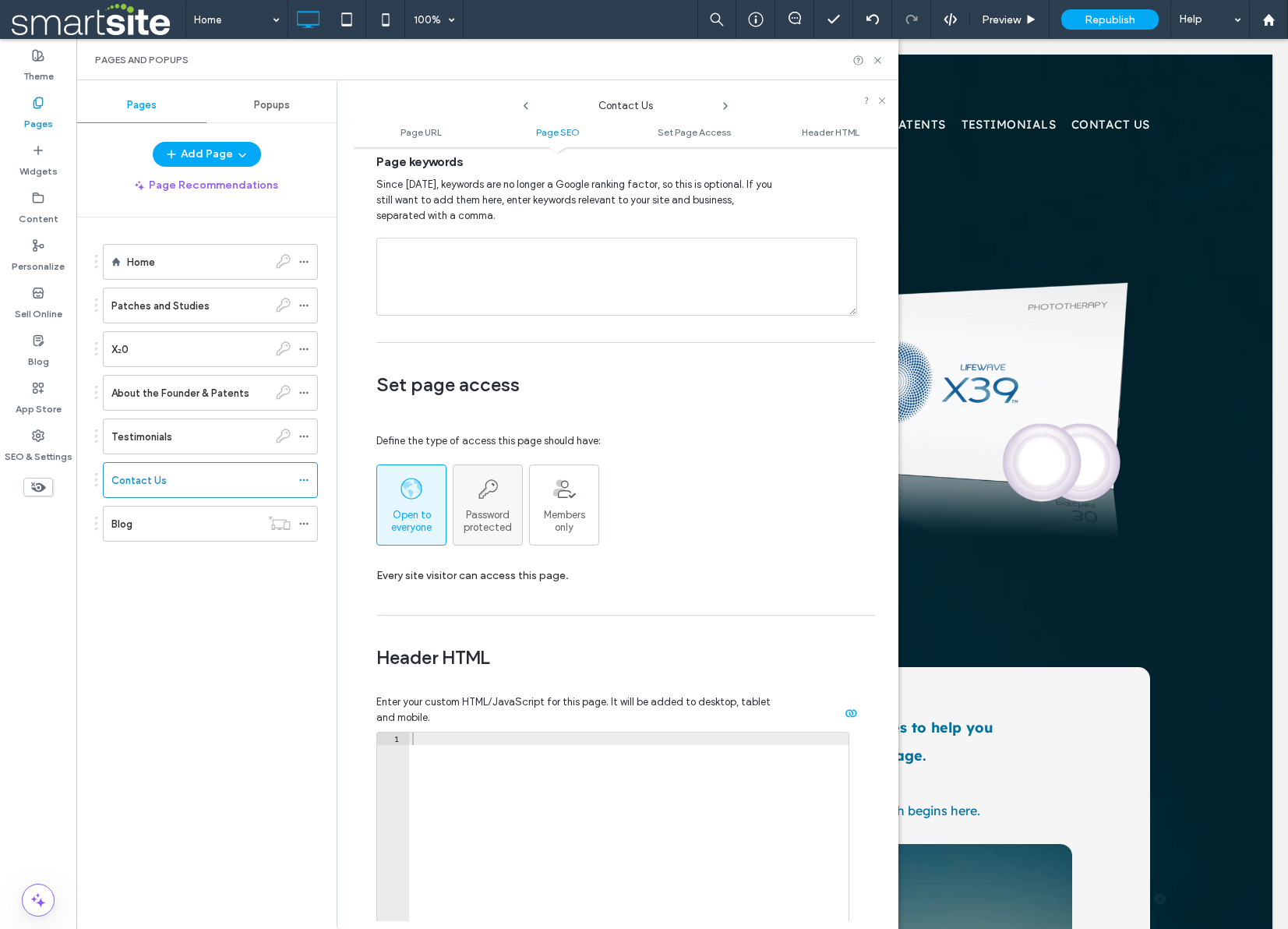
click at [493, 512] on span "Password protected" at bounding box center [488, 521] width 69 height 25
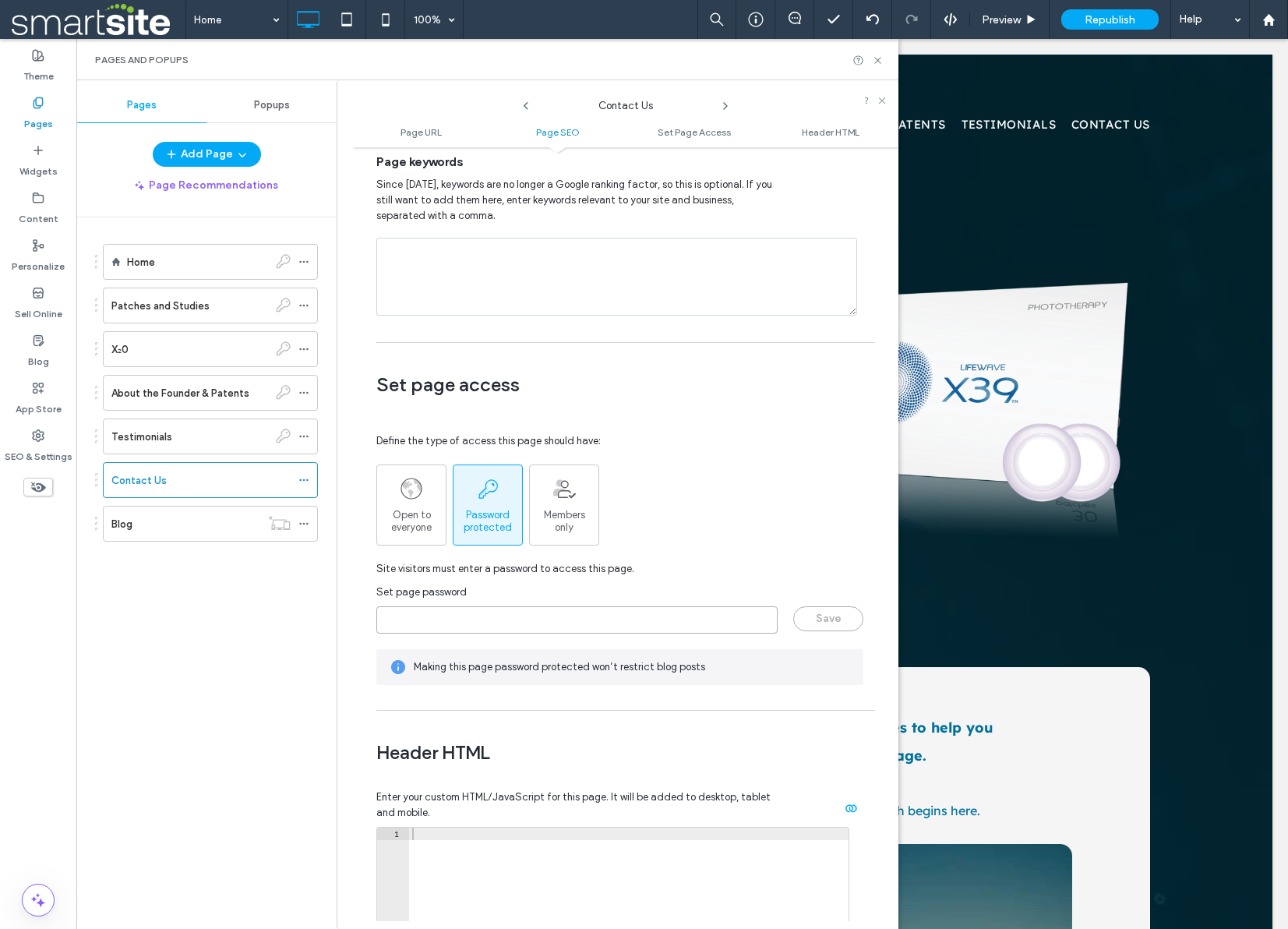
click at [467, 625] on input "page-password" at bounding box center [576, 620] width 401 height 27
type input "********"
click at [812, 622] on button "Save" at bounding box center [829, 618] width 70 height 25
click at [306, 520] on icon at bounding box center [304, 524] width 11 height 11
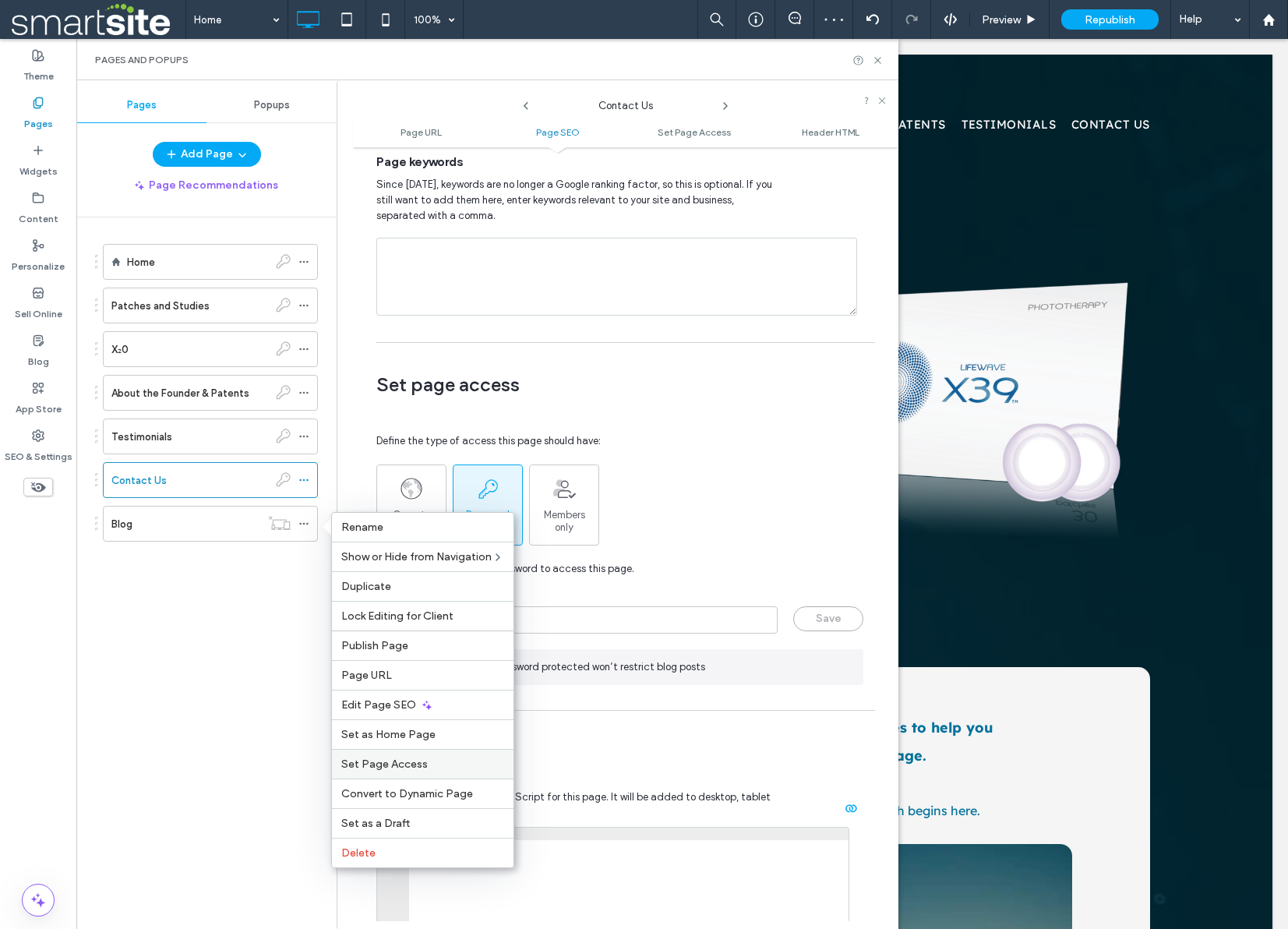
click at [430, 762] on label "Set Page Access" at bounding box center [422, 764] width 163 height 14
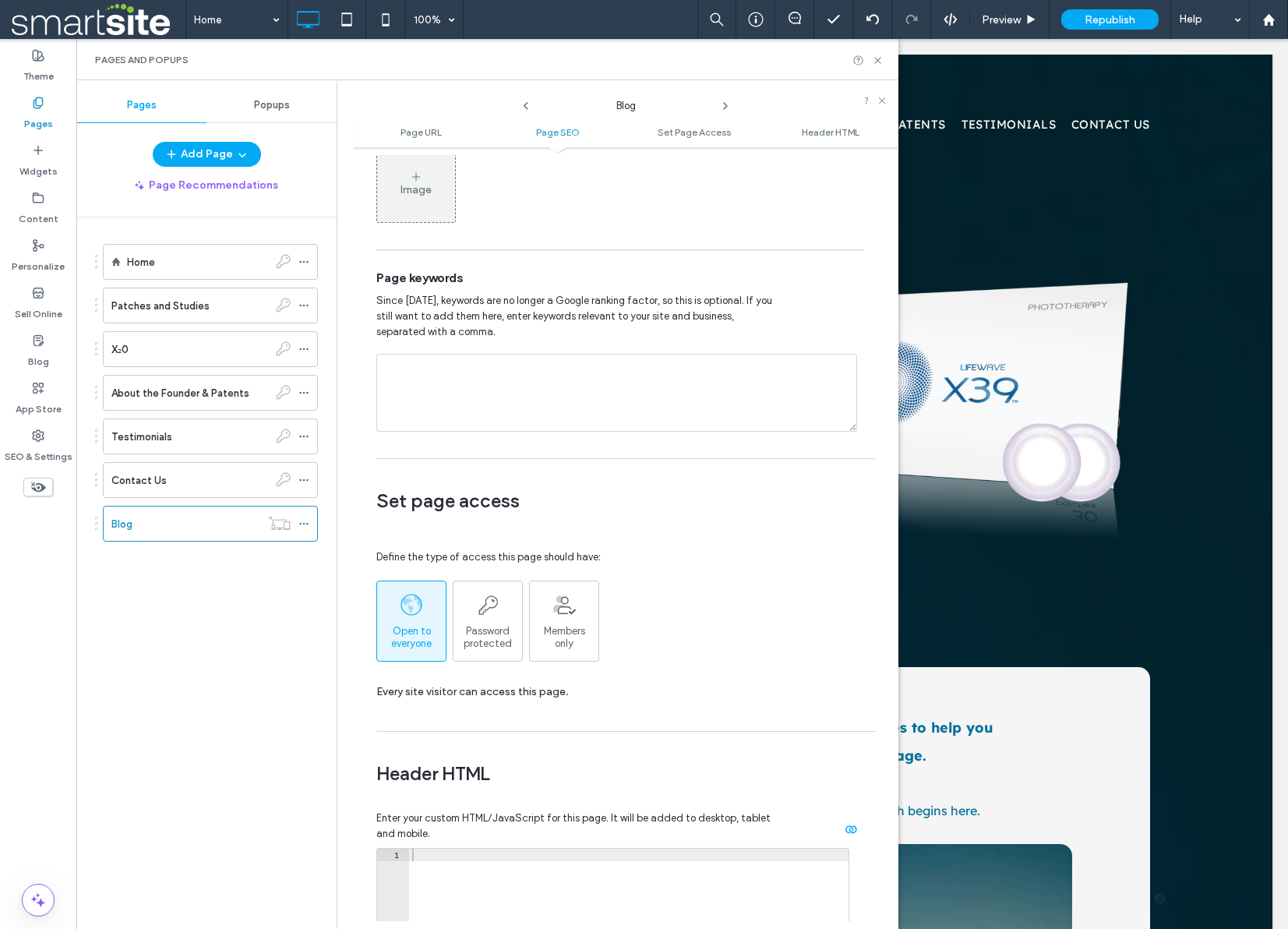
scroll to position [854, 0]
click at [493, 629] on span "Password protected" at bounding box center [488, 636] width 69 height 25
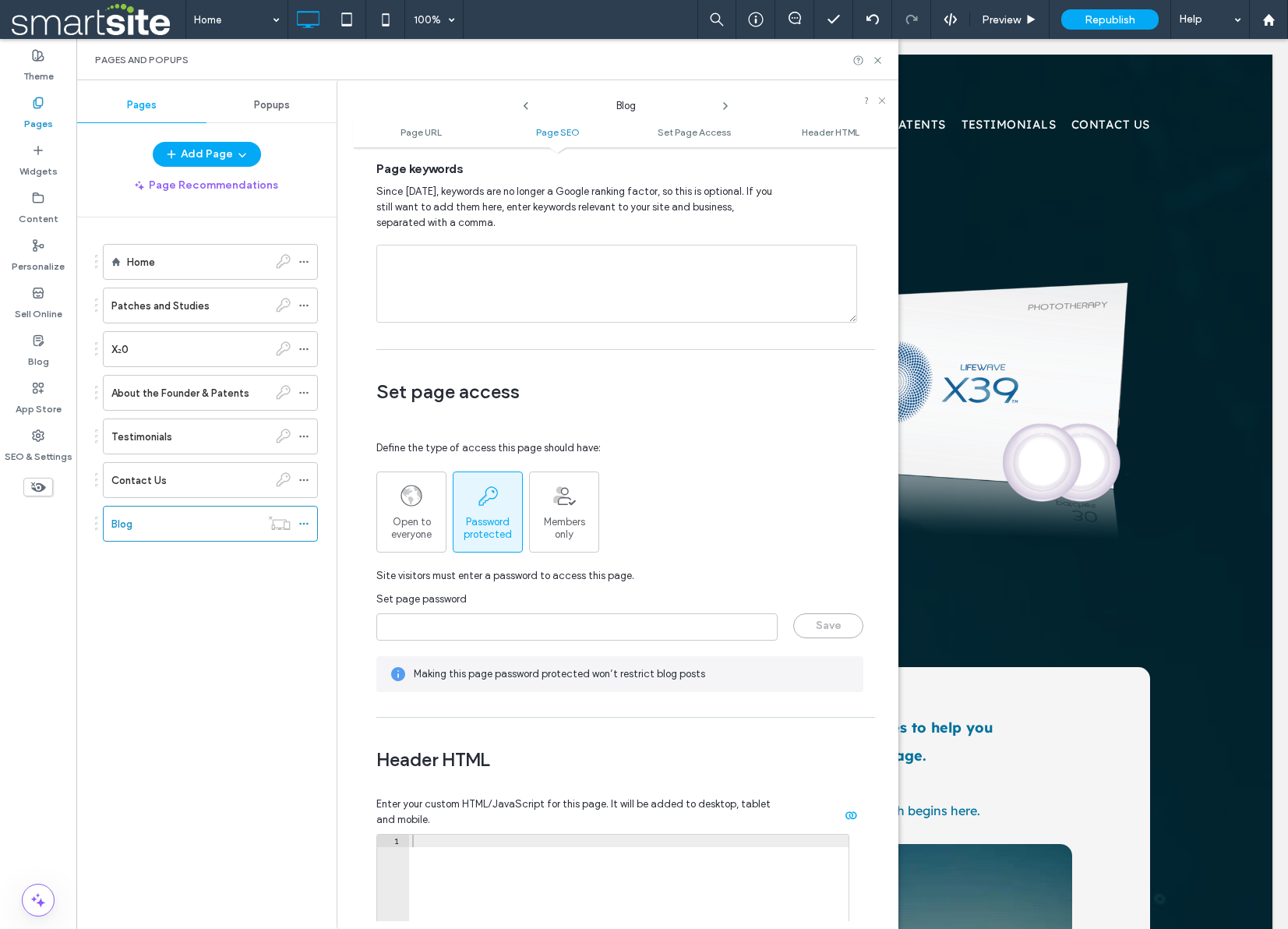
scroll to position [991, 0]
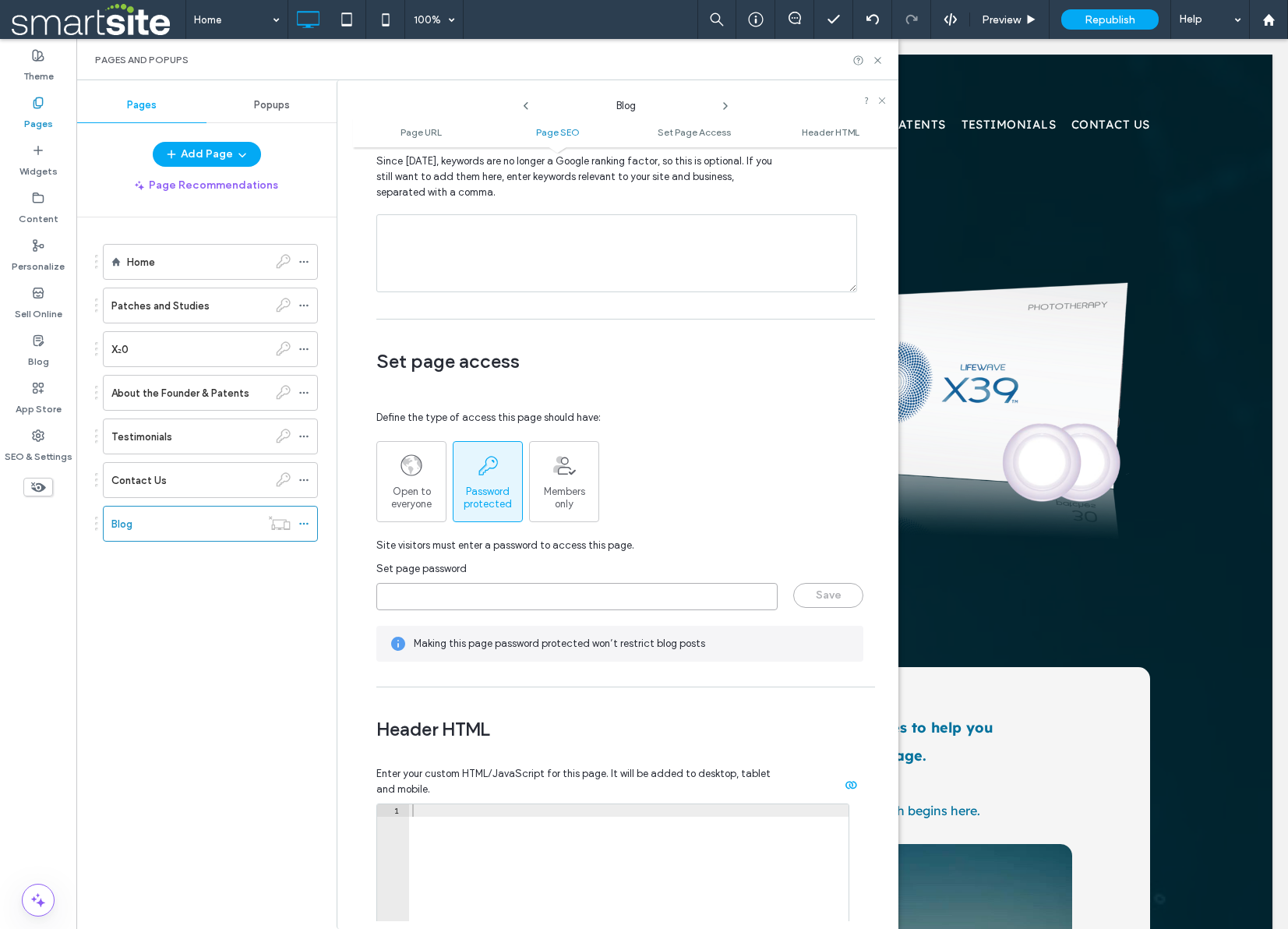
click at [465, 597] on input "page-password" at bounding box center [576, 597] width 401 height 27
type input "********"
click at [839, 605] on button "Save" at bounding box center [829, 595] width 70 height 25
drag, startPoint x: 879, startPoint y: 58, endPoint x: 803, endPoint y: 18, distance: 85.9
click at [879, 58] on use at bounding box center [877, 60] width 6 height 6
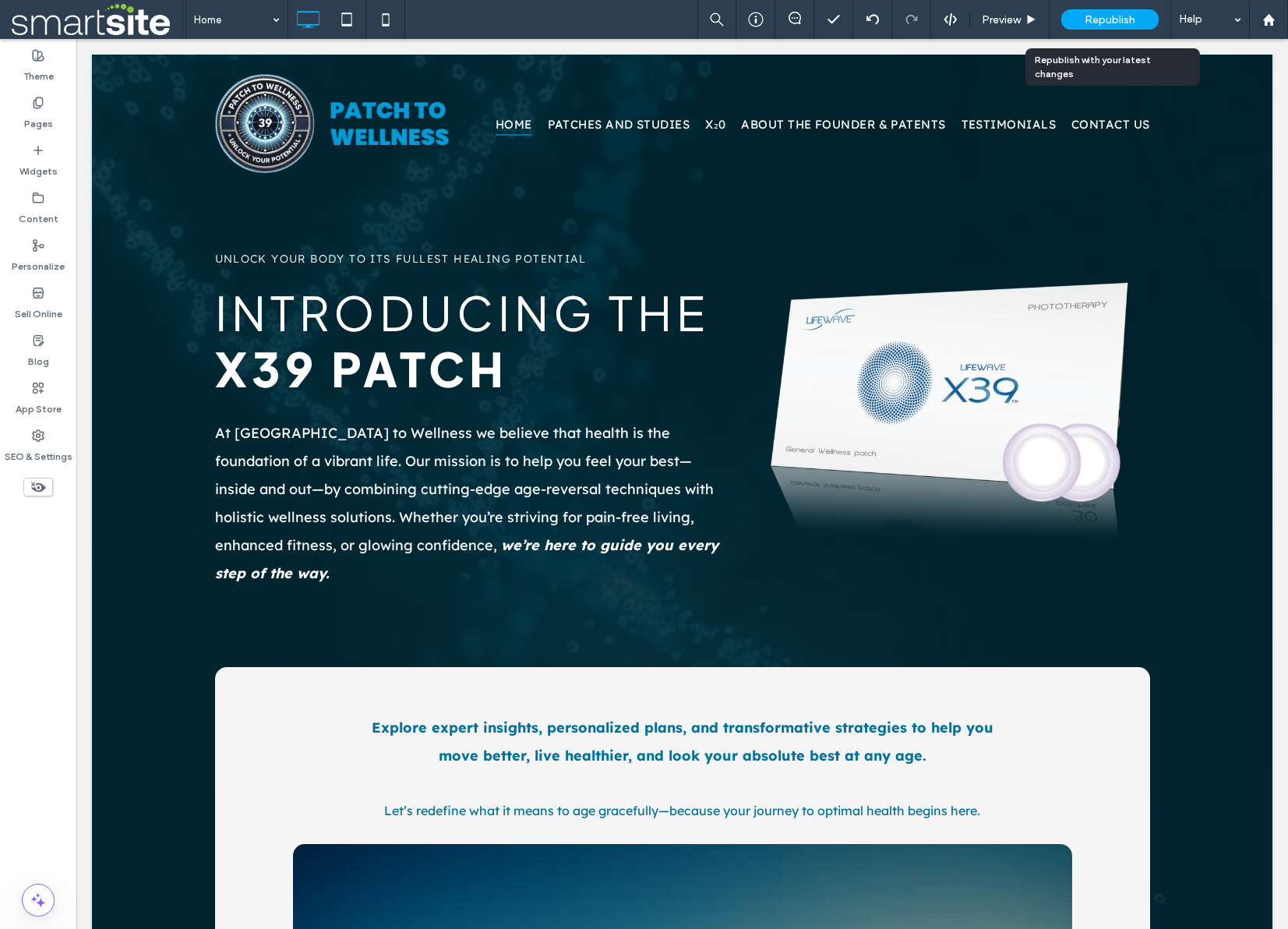
click at [1119, 18] on span "Republish" at bounding box center [1109, 20] width 50 height 14
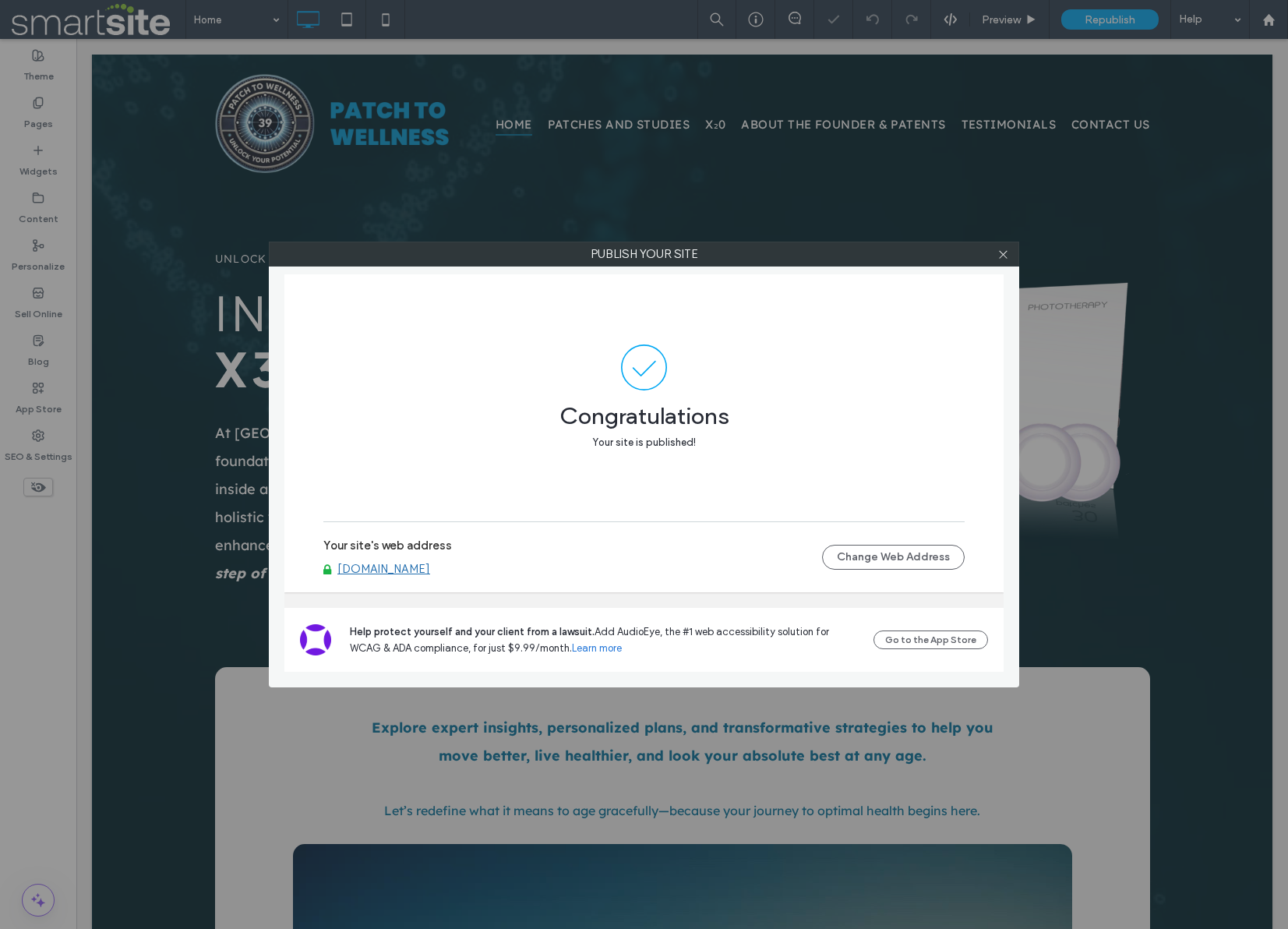
click at [420, 569] on link "[DOMAIN_NAME]" at bounding box center [383, 569] width 93 height 14
